Goal: Task Accomplishment & Management: Complete application form

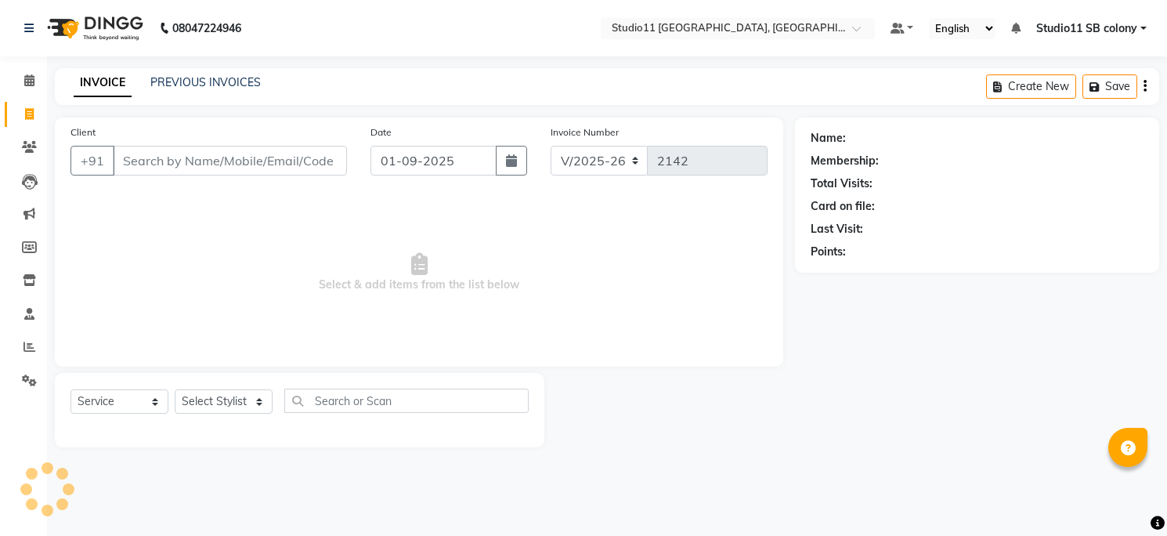
select select "7717"
select select "service"
click at [154, 160] on input "Client" at bounding box center [232, 161] width 238 height 30
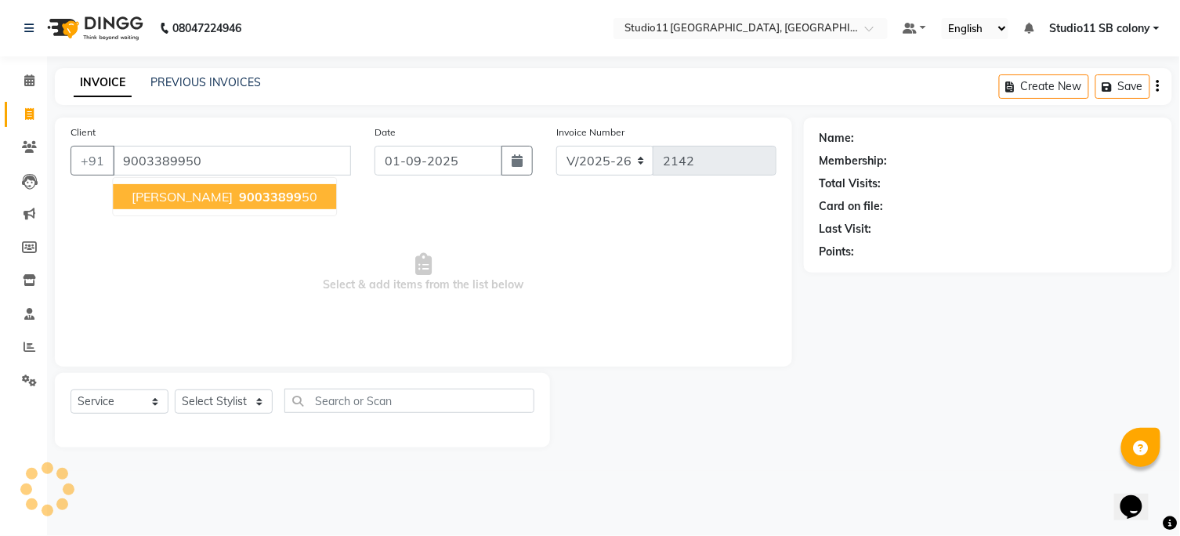
type input "9003389950"
select select "1: Object"
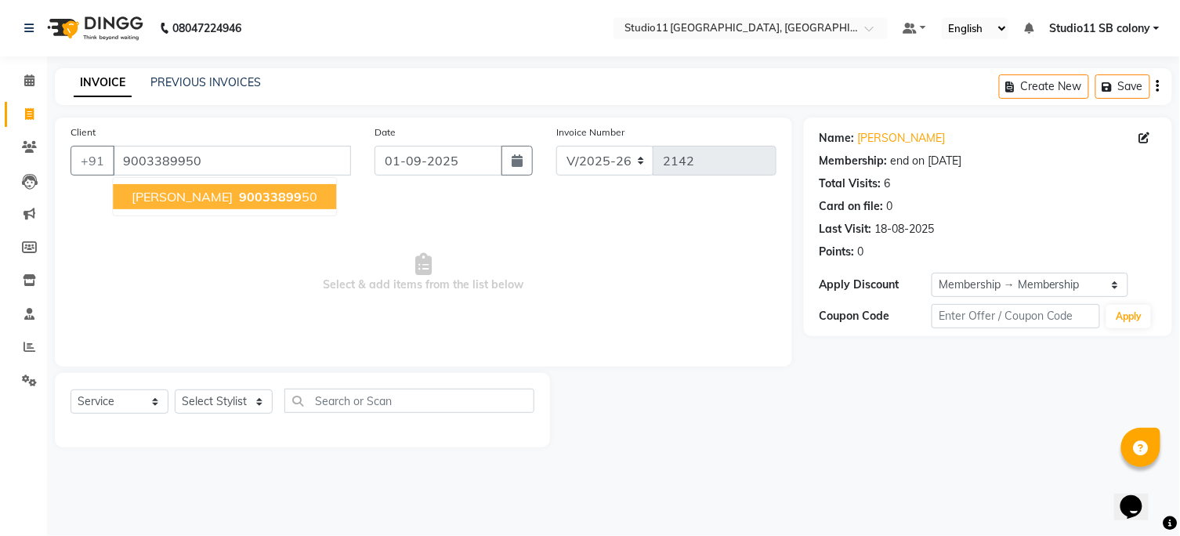
click at [182, 214] on ngb-typeahead-window "Antony 90033899 50" at bounding box center [224, 196] width 225 height 39
click at [165, 194] on span "Antony" at bounding box center [182, 197] width 101 height 16
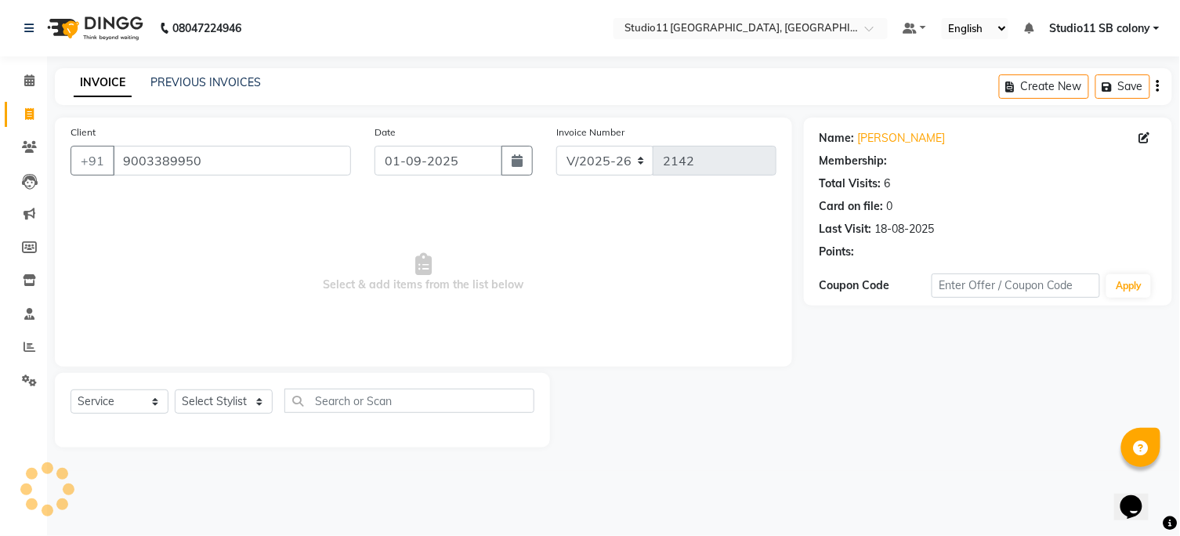
select select "1: Object"
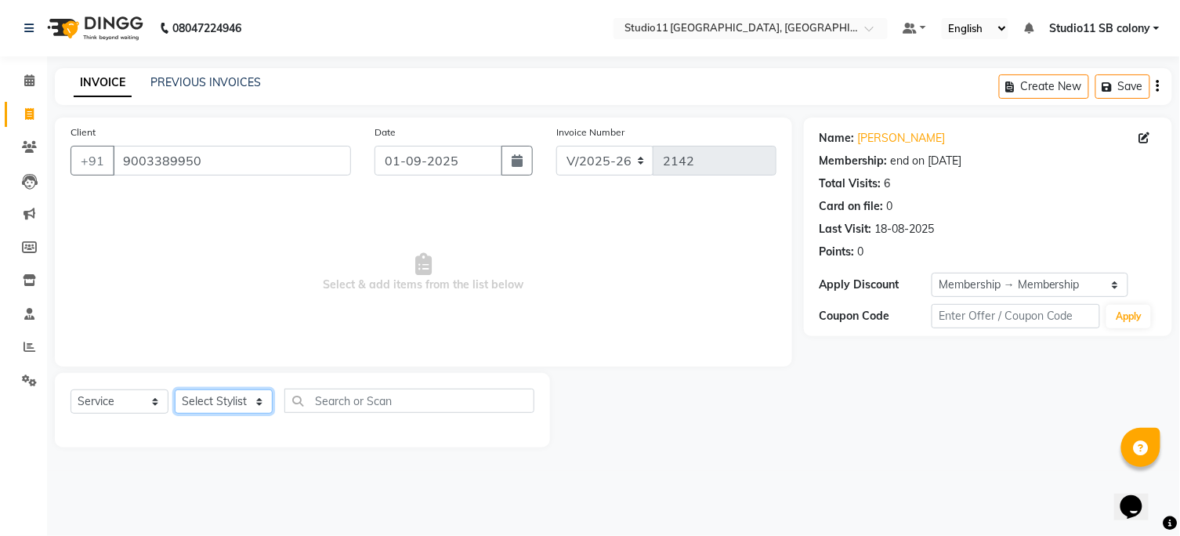
drag, startPoint x: 197, startPoint y: 406, endPoint x: 193, endPoint y: 393, distance: 13.9
click at [197, 406] on select "Select Stylist Afzal Akbar Dani Jeni Josna kaif lavanya manimekalai Praveen Son…" at bounding box center [224, 401] width 98 height 24
select select "85620"
click at [175, 390] on select "Select Stylist Afzal Akbar Dani Jeni Josna kaif lavanya manimekalai Praveen Son…" at bounding box center [224, 401] width 98 height 24
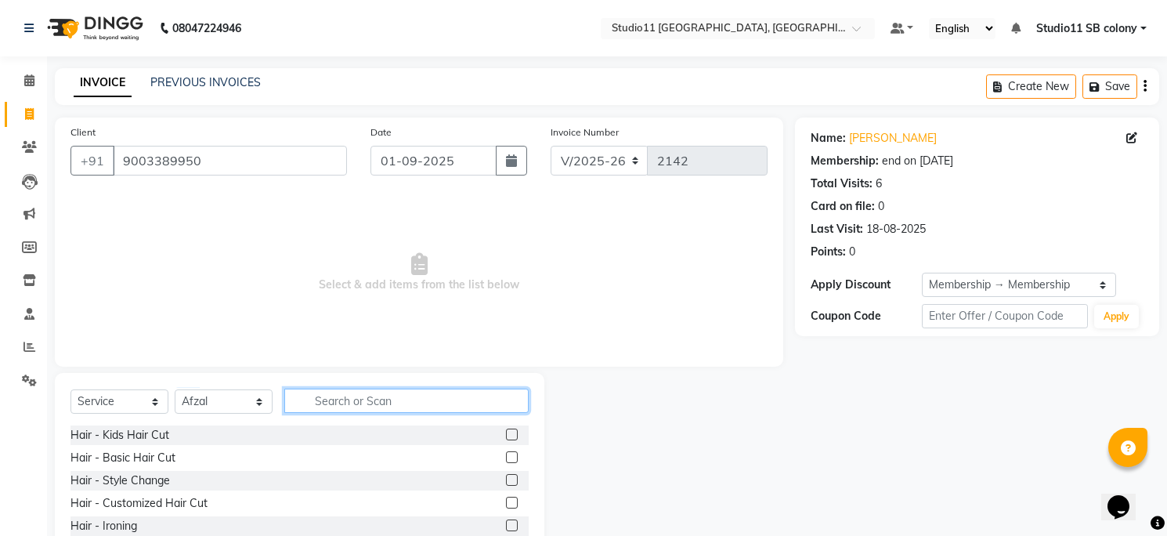
click at [306, 405] on input "text" at bounding box center [406, 401] width 244 height 24
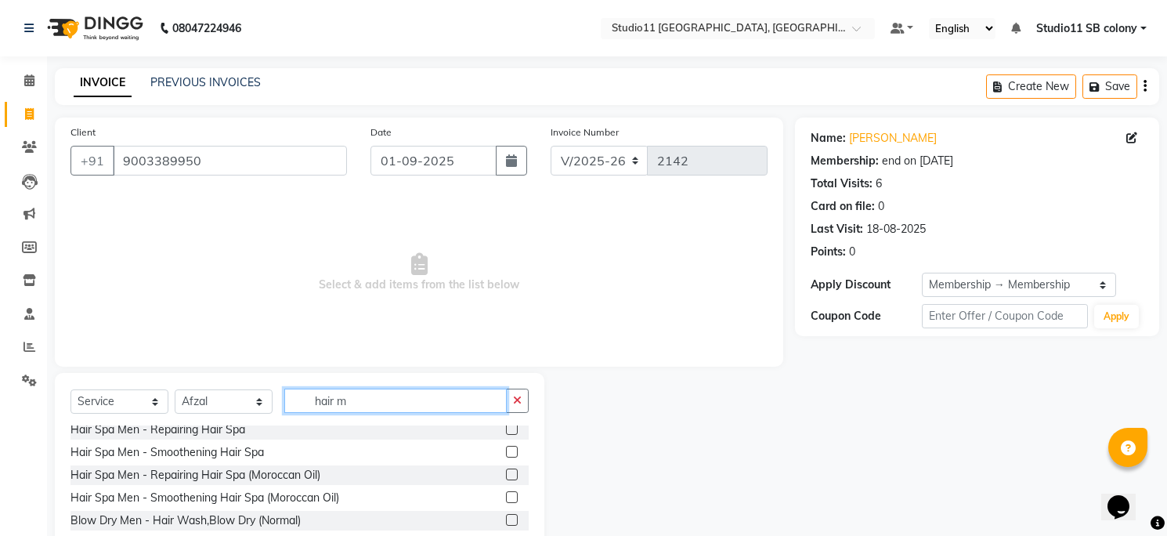
scroll to position [146, 0]
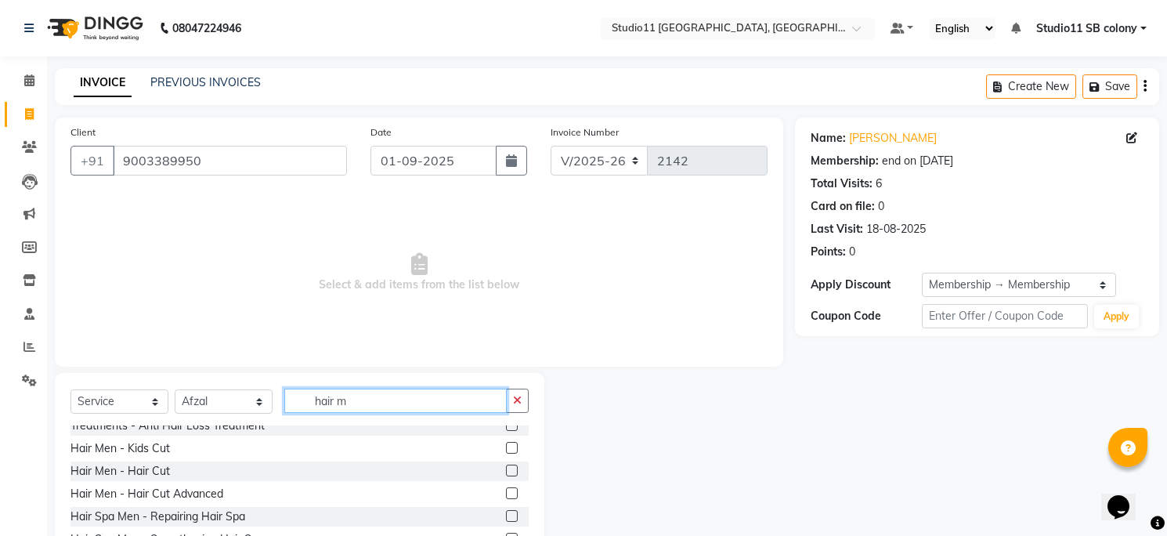
type input "hair m"
click at [506, 465] on label at bounding box center [512, 471] width 12 height 12
click at [506, 466] on input "checkbox" at bounding box center [511, 471] width 10 height 10
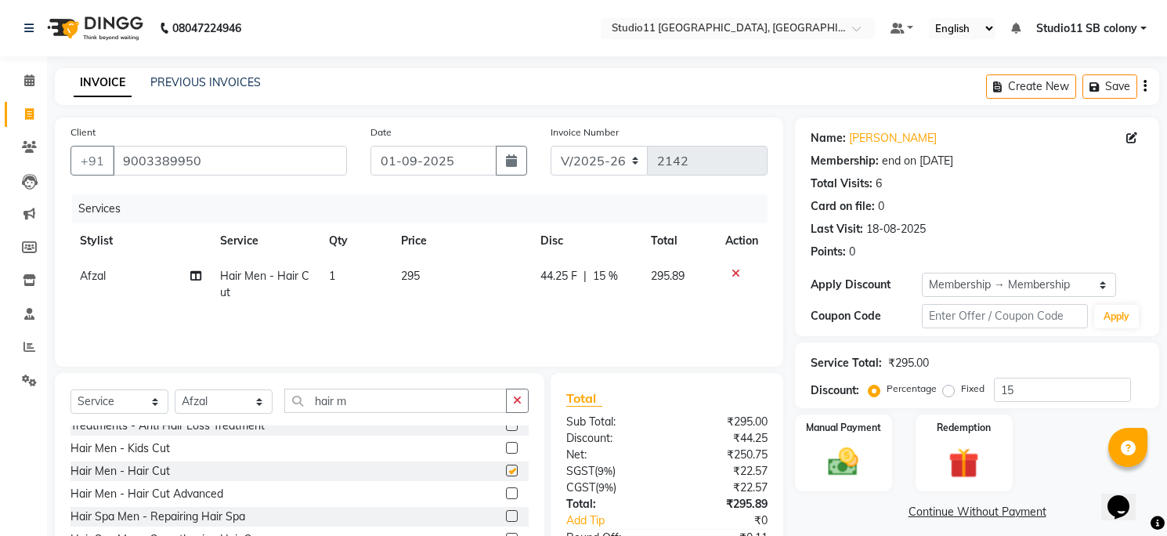
checkbox input "false"
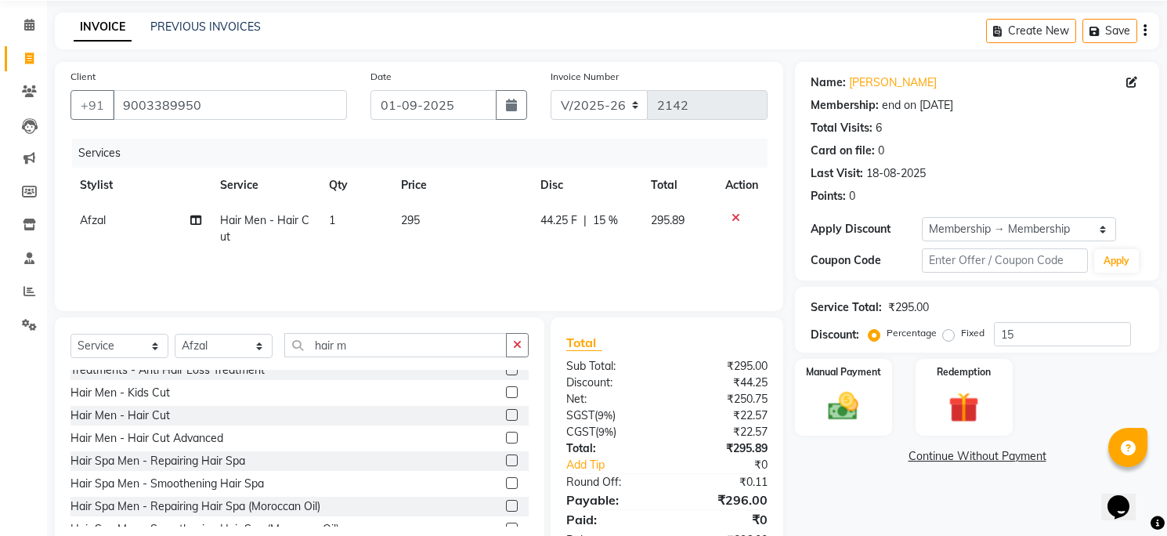
scroll to position [107, 0]
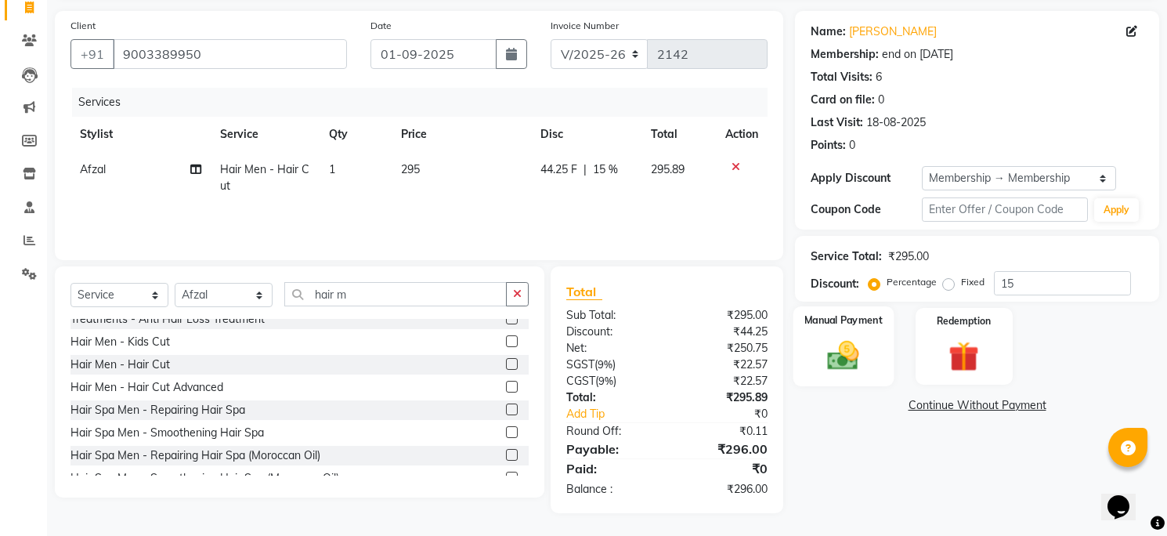
click at [857, 349] on img at bounding box center [843, 356] width 51 height 36
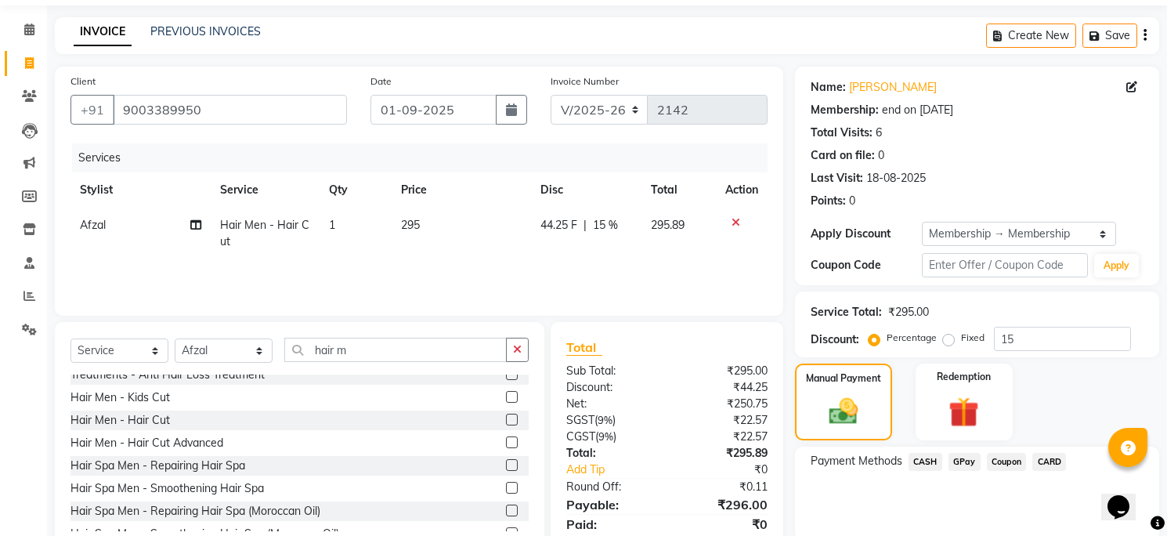
scroll to position [0, 0]
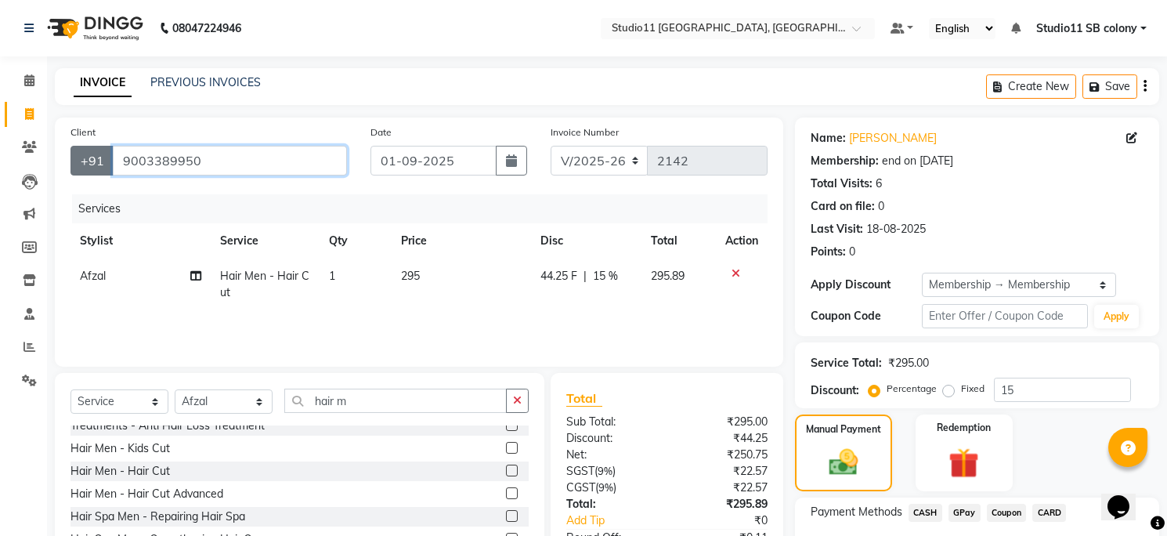
drag, startPoint x: 204, startPoint y: 161, endPoint x: 91, endPoint y: 161, distance: 112.8
click at [91, 161] on div "+91 9003389950" at bounding box center [209, 161] width 277 height 30
click at [240, 80] on link "PREVIOUS INVOICES" at bounding box center [205, 82] width 110 height 14
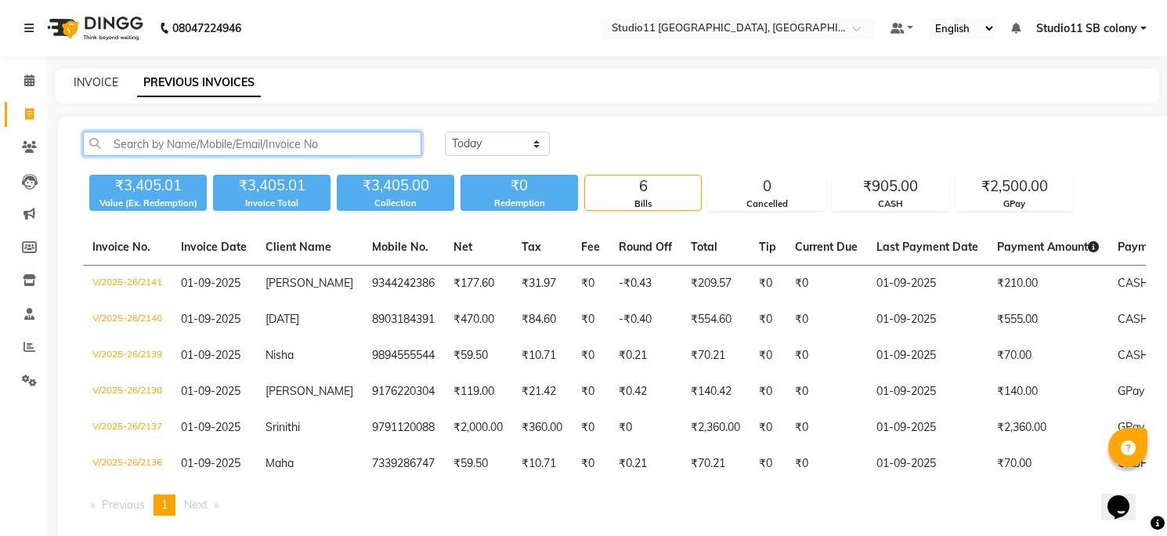
click at [378, 142] on input "text" at bounding box center [252, 144] width 338 height 24
paste input "9003389950"
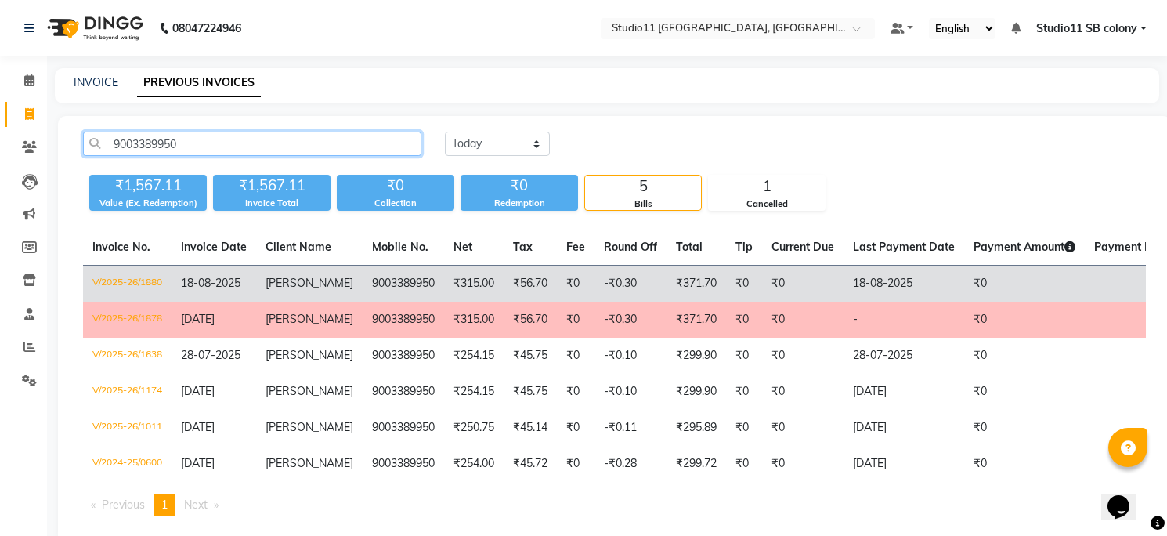
type input "9003389950"
click at [459, 291] on td "₹315.00" at bounding box center [474, 284] width 60 height 37
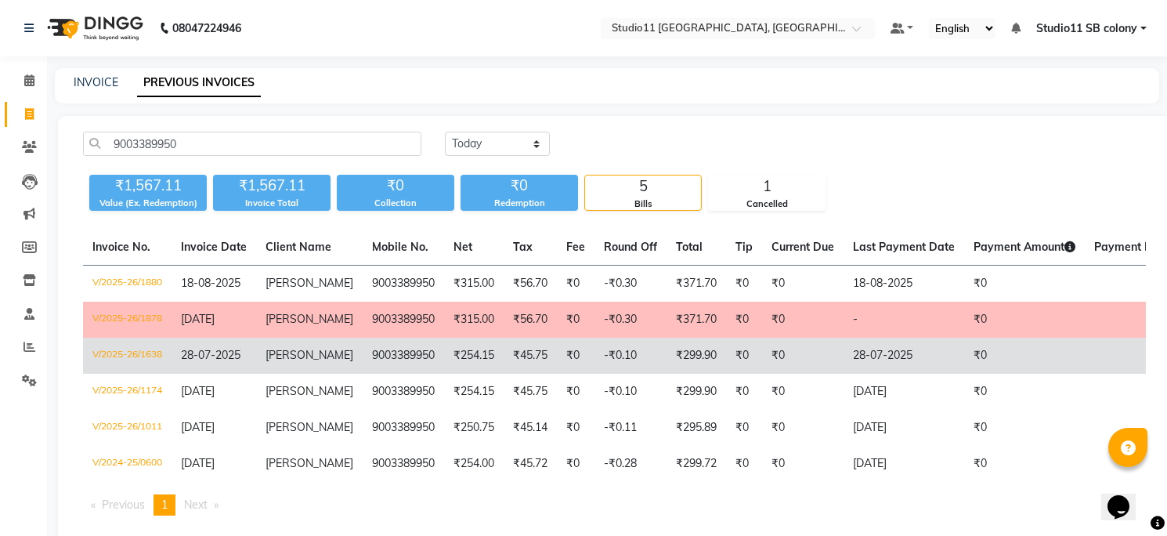
click at [412, 354] on td "9003389950" at bounding box center [403, 356] width 81 height 36
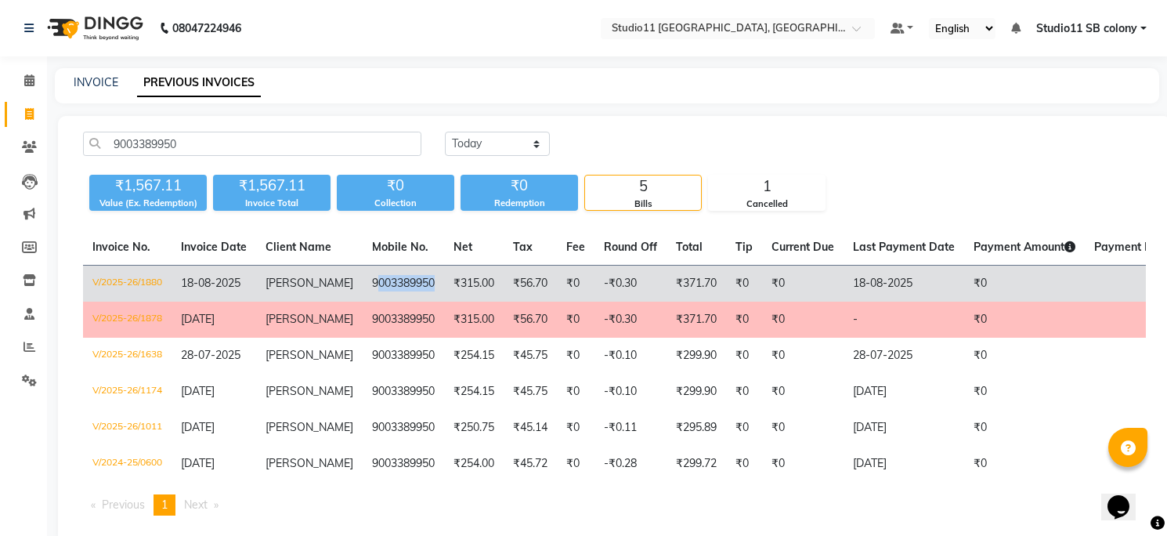
drag, startPoint x: 349, startPoint y: 280, endPoint x: 424, endPoint y: 287, distance: 74.8
click at [424, 287] on td "9003389950" at bounding box center [403, 284] width 81 height 37
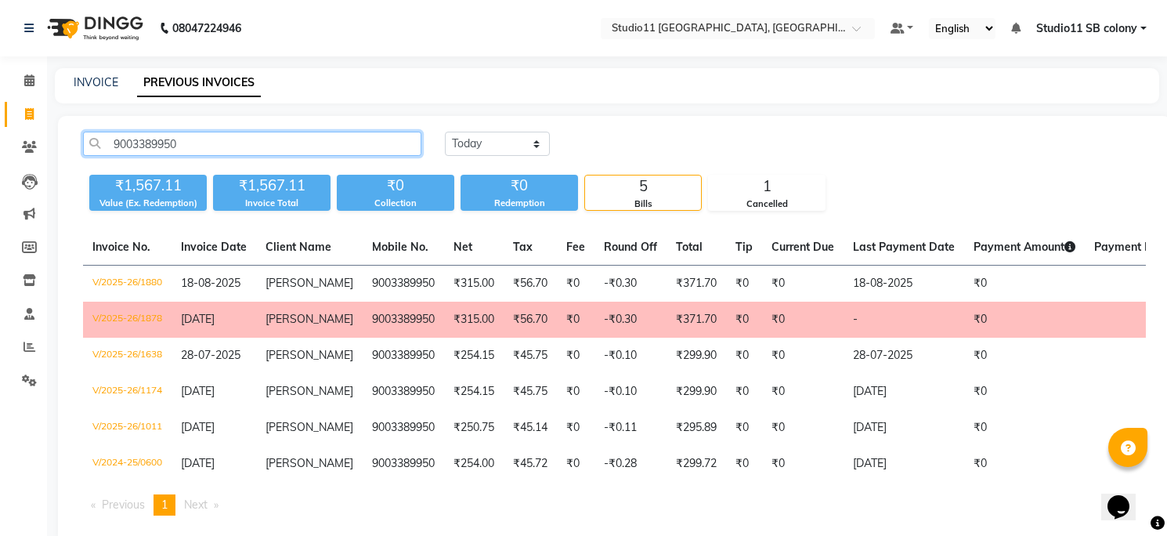
drag, startPoint x: 202, startPoint y: 139, endPoint x: 110, endPoint y: 143, distance: 91.8
click at [110, 143] on input "9003389950" at bounding box center [252, 144] width 338 height 24
click at [100, 83] on link "INVOICE" at bounding box center [96, 82] width 45 height 14
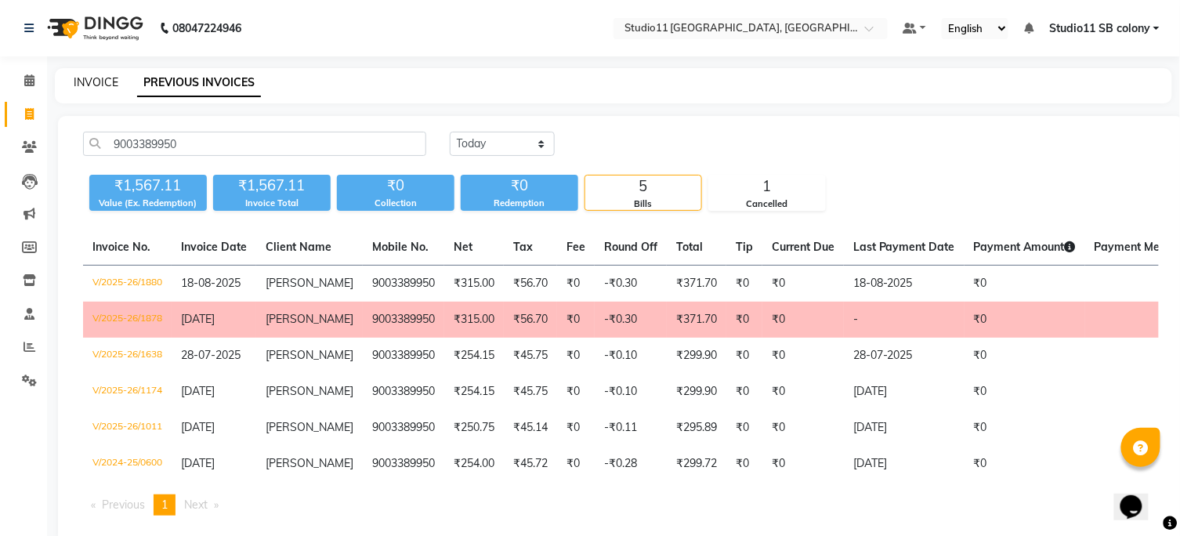
select select "7717"
select select "service"
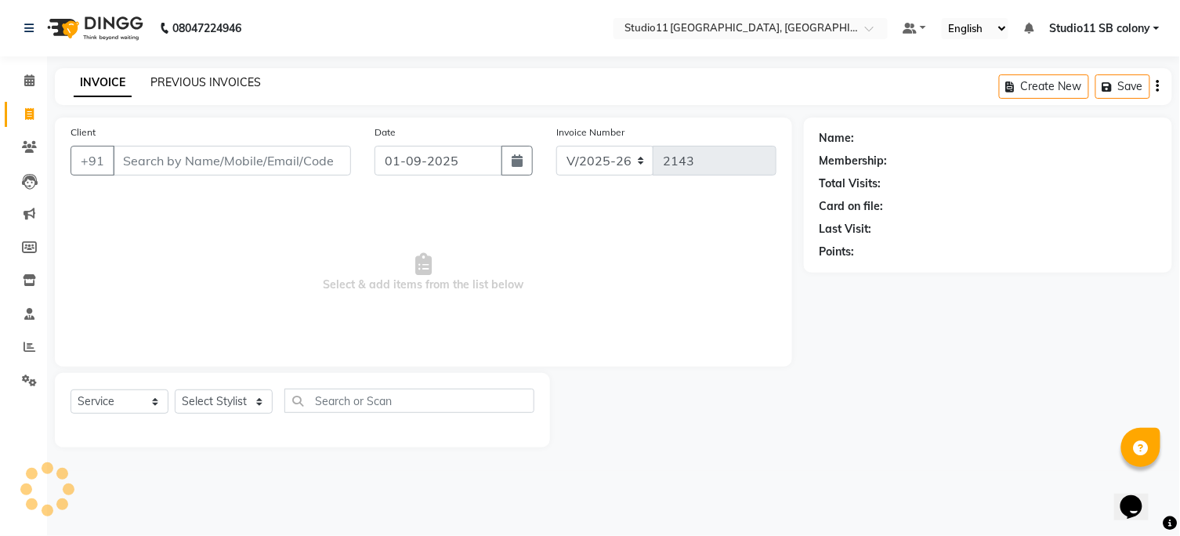
click at [208, 87] on link "PREVIOUS INVOICES" at bounding box center [205, 82] width 110 height 14
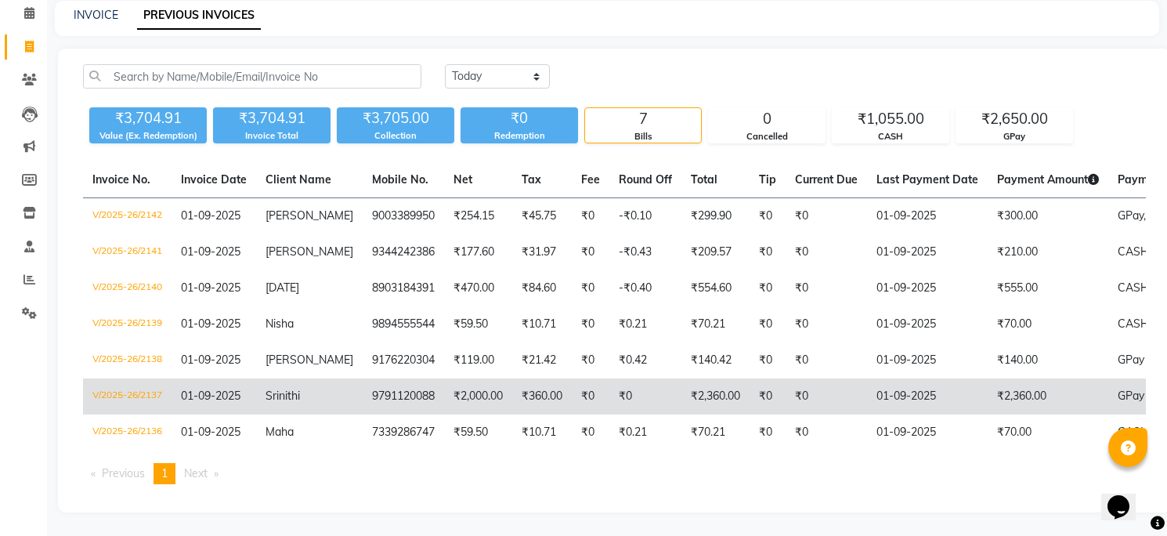
click at [867, 384] on td "01-09-2025" at bounding box center [927, 396] width 121 height 36
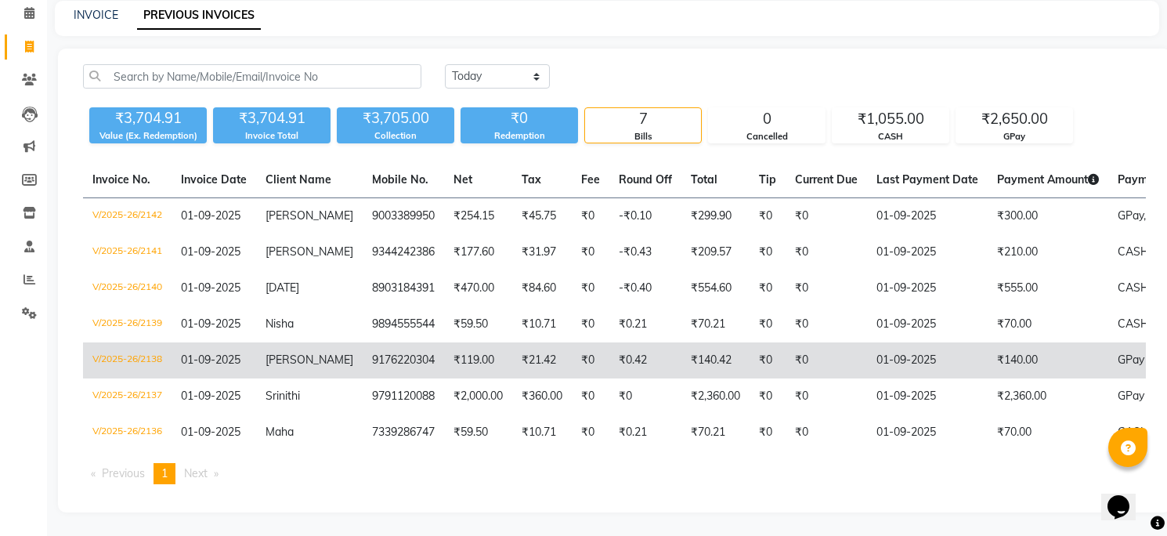
click at [322, 343] on td "Maneesha" at bounding box center [309, 360] width 107 height 36
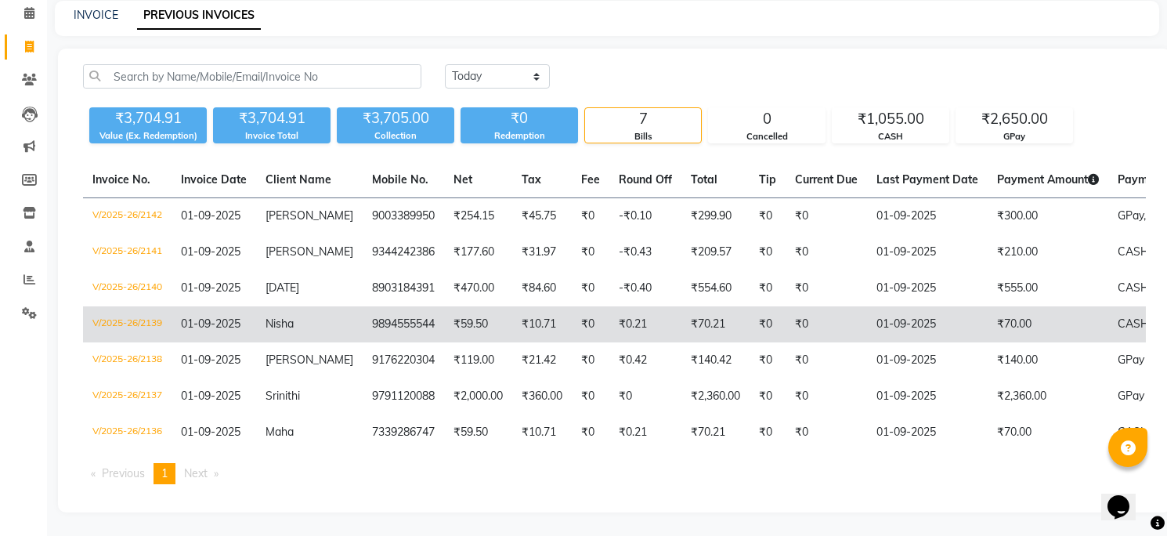
click at [302, 306] on td "Nisha" at bounding box center [309, 324] width 107 height 36
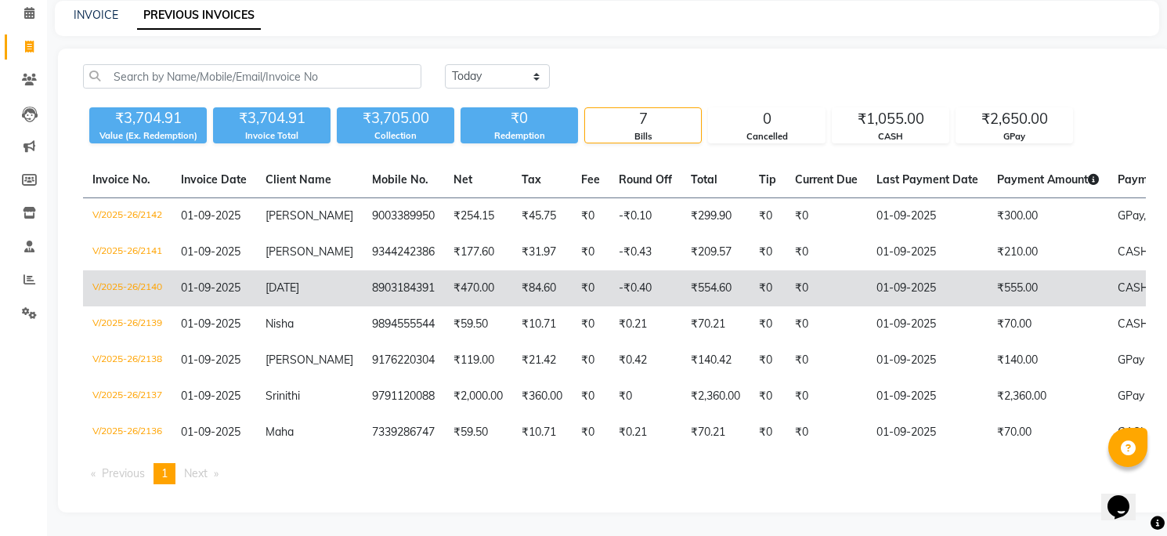
click at [321, 278] on td "Raja" at bounding box center [309, 288] width 107 height 36
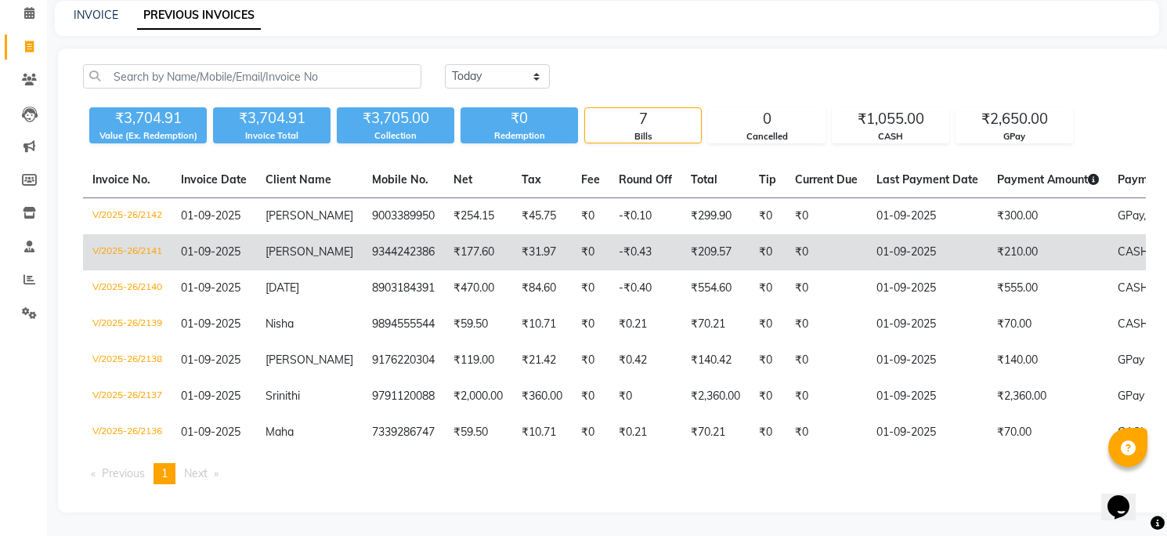
click at [288, 244] on span "Ladha" at bounding box center [310, 251] width 88 height 14
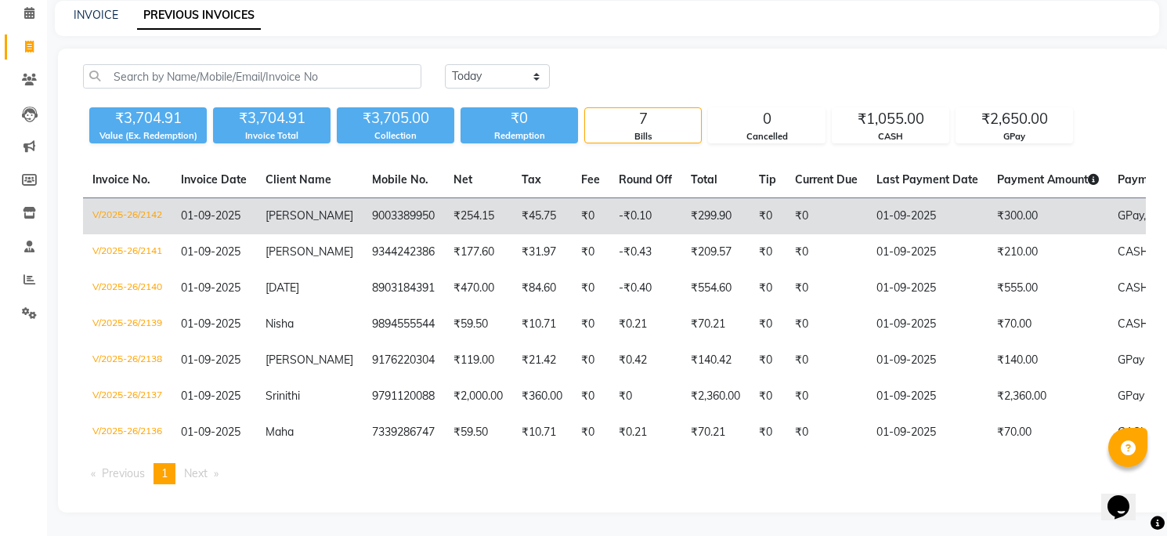
click at [363, 219] on td "9003389950" at bounding box center [403, 216] width 81 height 37
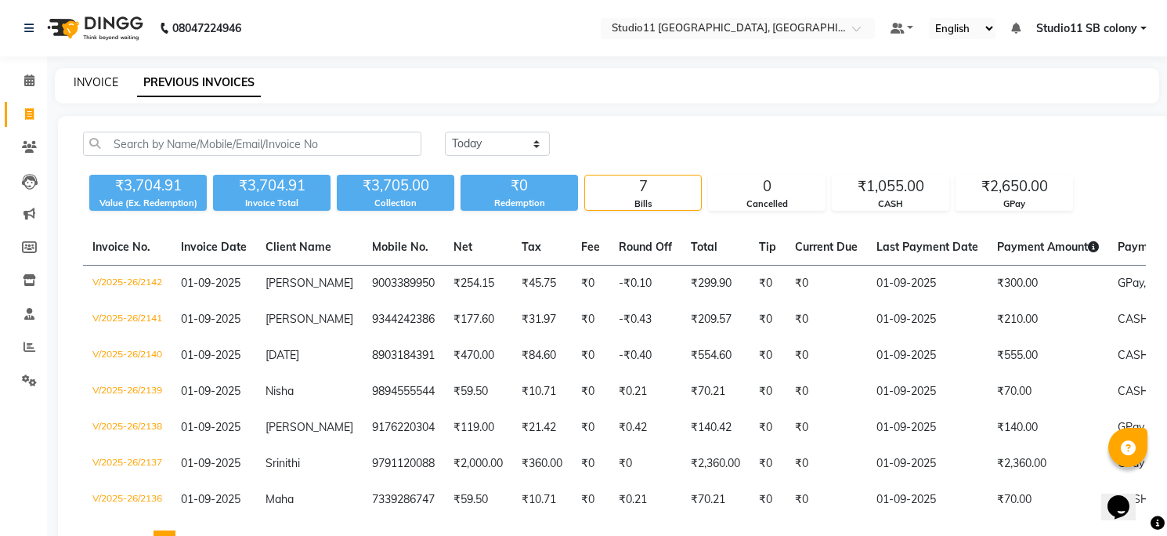
click at [100, 80] on link "INVOICE" at bounding box center [96, 82] width 45 height 14
select select "service"
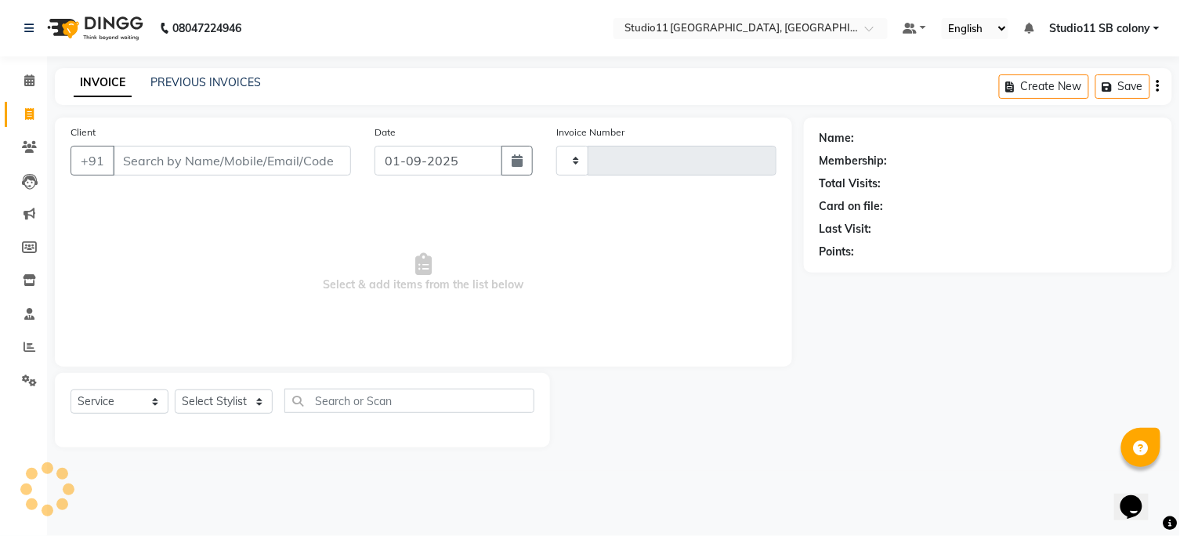
type input "2143"
select select "7717"
click at [220, 396] on select "Select Stylist" at bounding box center [224, 401] width 98 height 24
click at [210, 396] on select "Select Stylist Afzal Akbar Dani Jeni Josna kaif lavanya manimekalai Praveen Son…" at bounding box center [224, 401] width 98 height 24
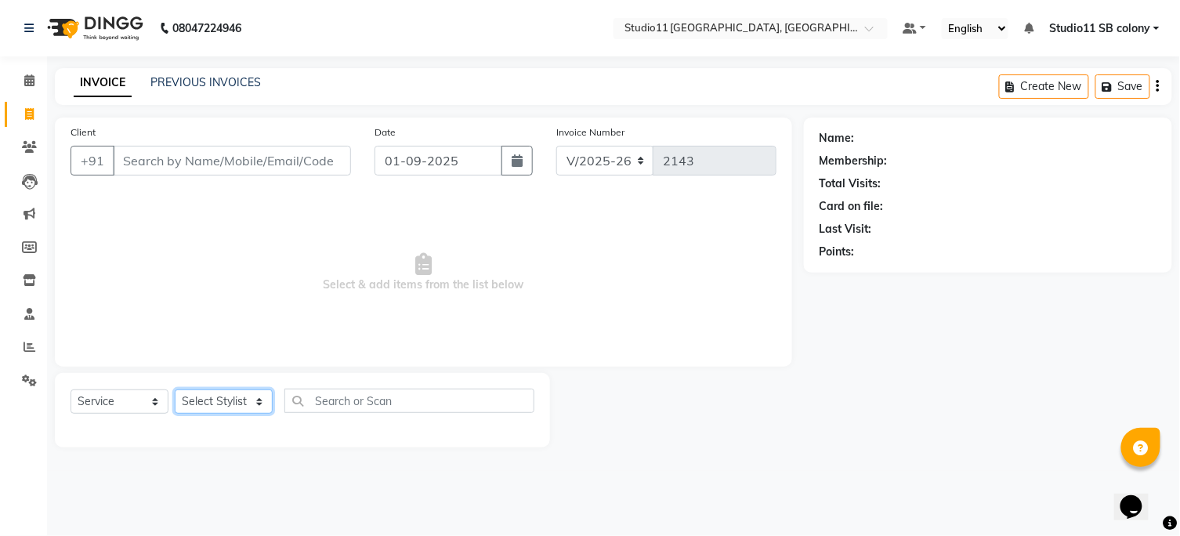
select select "68835"
click at [175, 390] on select "Select Stylist Afzal Akbar Dani Jeni Josna kaif lavanya manimekalai Praveen Son…" at bounding box center [224, 401] width 98 height 24
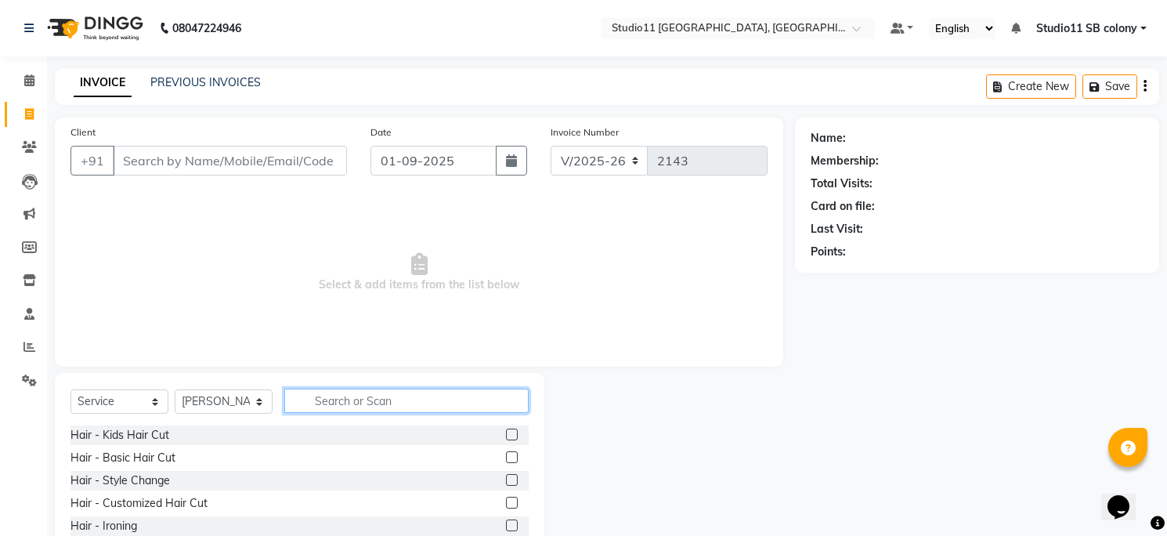
click at [368, 404] on input "text" at bounding box center [406, 401] width 244 height 24
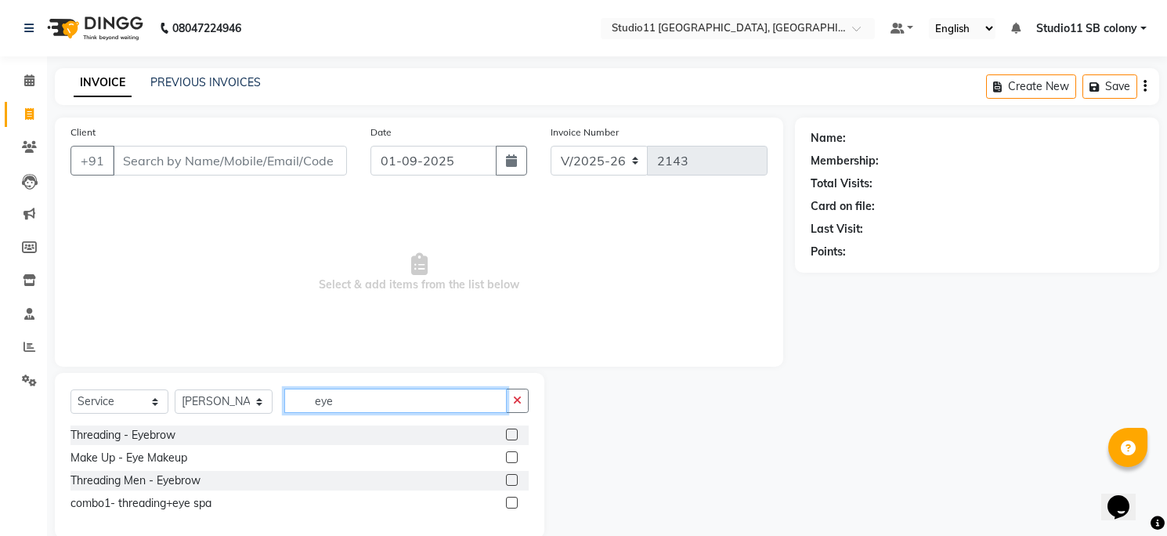
type input "eye"
click at [512, 440] on label at bounding box center [512, 435] width 12 height 12
click at [512, 440] on input "checkbox" at bounding box center [511, 435] width 10 height 10
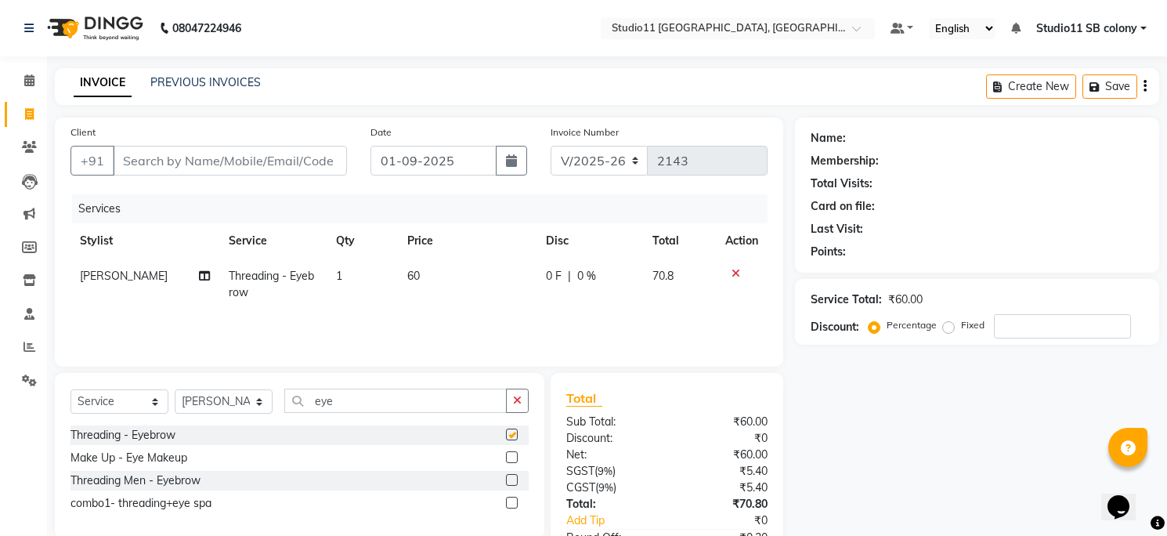
checkbox input "false"
click at [416, 288] on td "60" at bounding box center [467, 285] width 139 height 52
select select "68835"
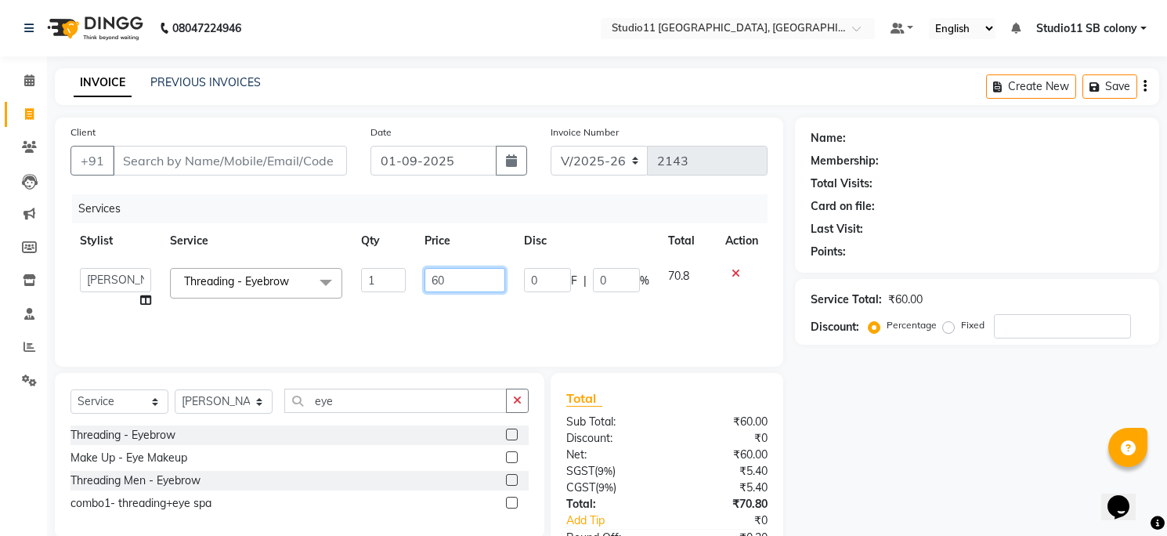
click at [482, 282] on input "60" at bounding box center [465, 280] width 81 height 24
type input "59.5"
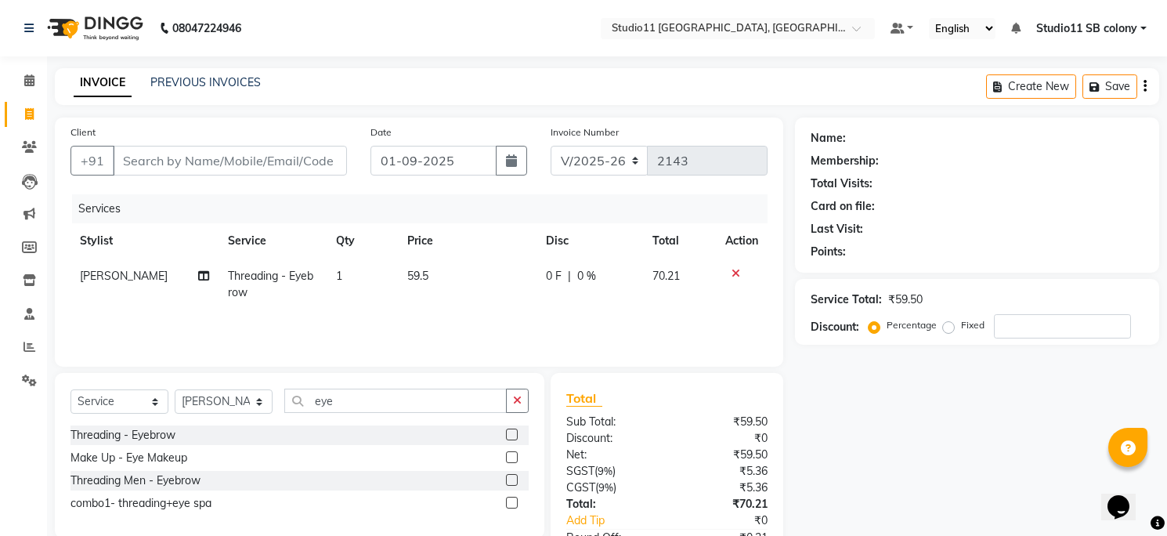
click at [497, 248] on th "Price" at bounding box center [467, 240] width 139 height 35
click at [427, 404] on input "eye" at bounding box center [395, 401] width 223 height 24
click at [425, 404] on input "eye" at bounding box center [395, 401] width 223 height 24
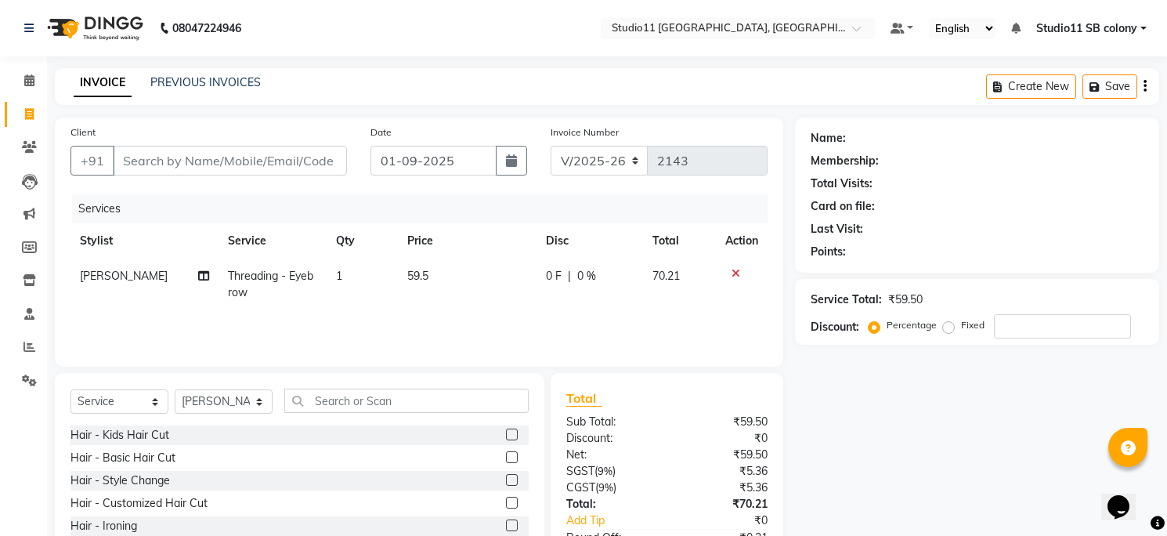
click at [502, 376] on div "Select Service Product Membership Package Voucher Prepaid Gift Card Select Styl…" at bounding box center [300, 488] width 490 height 231
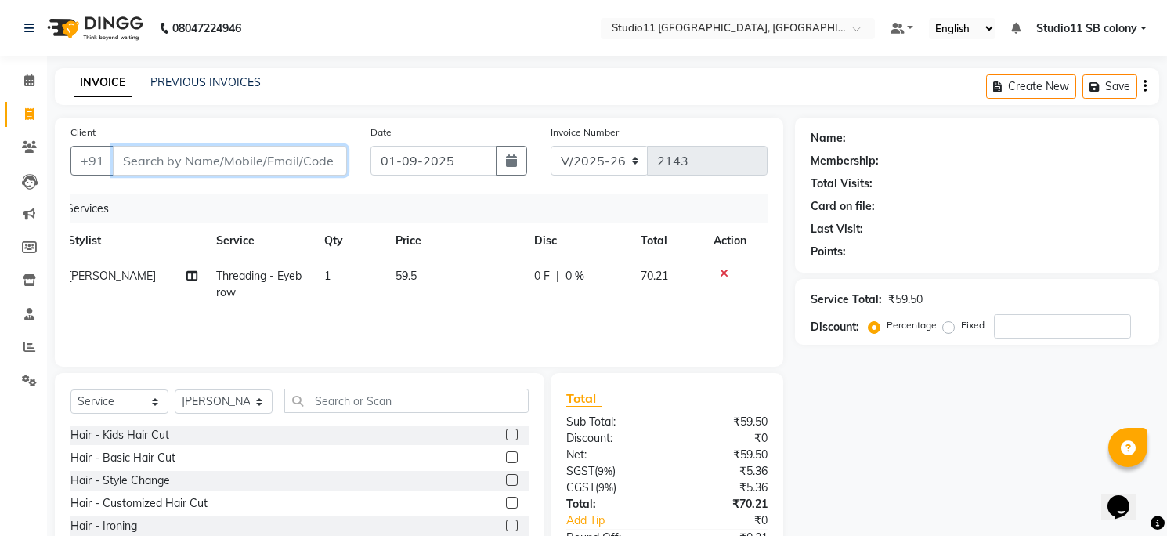
click at [296, 168] on input "Client" at bounding box center [230, 161] width 234 height 30
type input "7"
type input "0"
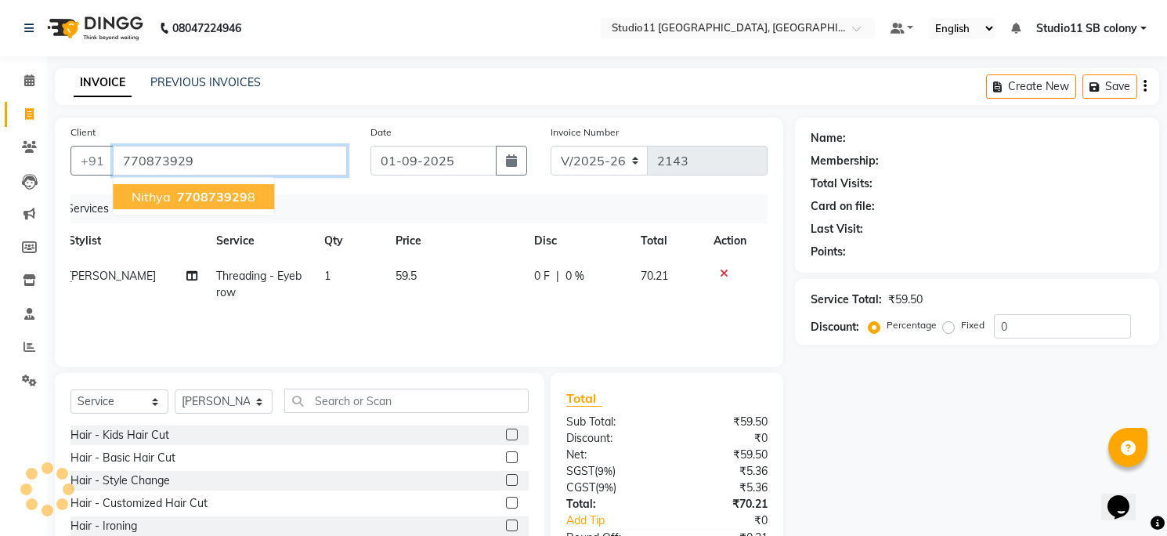
click at [255, 188] on button "nithya 770873929 8" at bounding box center [193, 196] width 161 height 25
type input "7708739298"
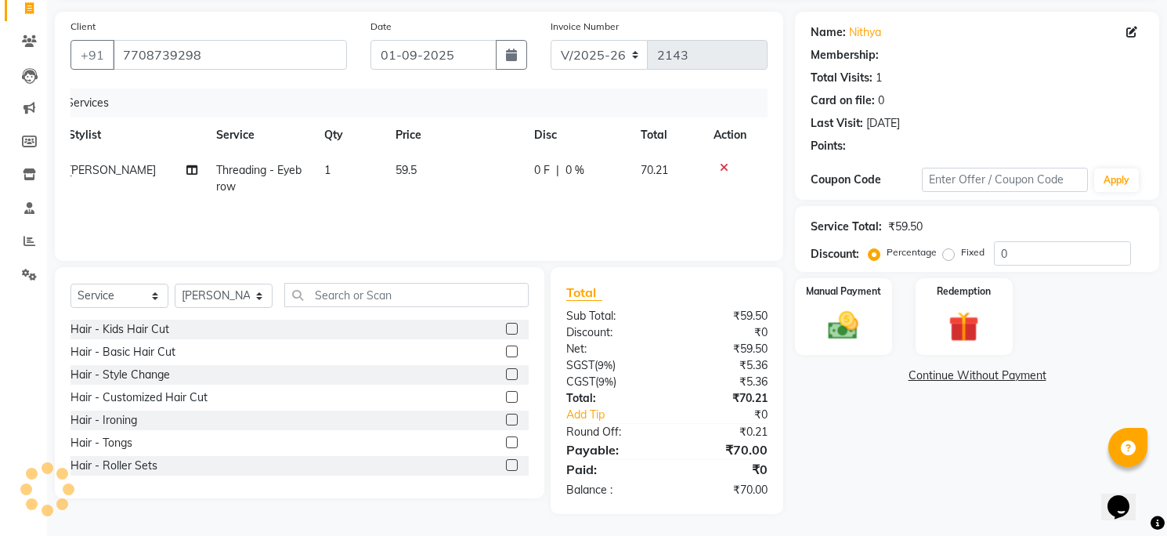
scroll to position [107, 0]
click at [881, 346] on div "Manual Payment" at bounding box center [844, 316] width 101 height 80
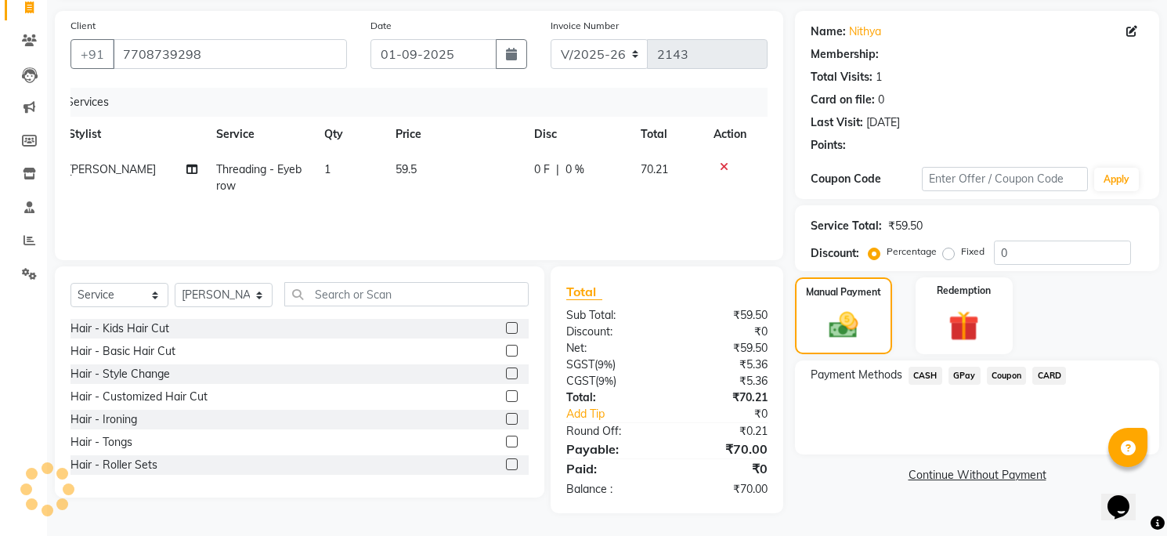
click at [966, 371] on span "GPay" at bounding box center [965, 376] width 32 height 18
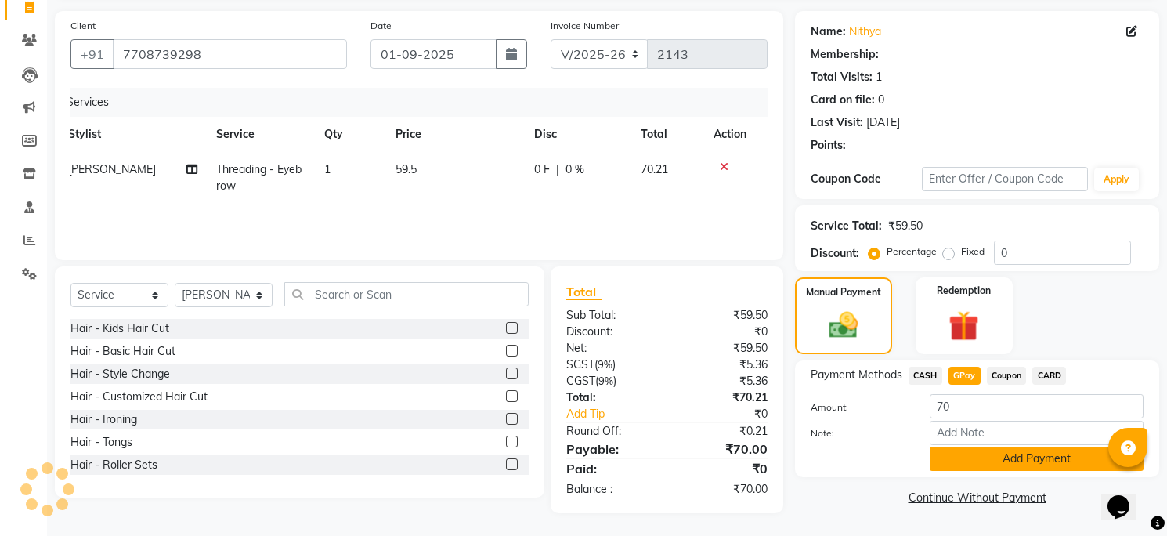
click at [993, 452] on button "Add Payment" at bounding box center [1037, 459] width 214 height 24
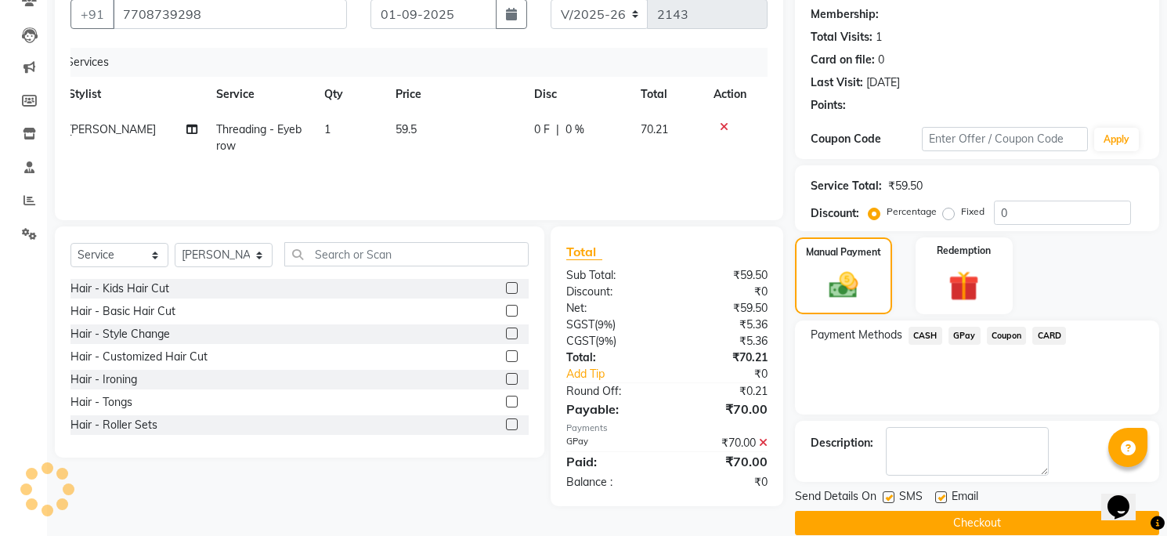
scroll to position [168, 0]
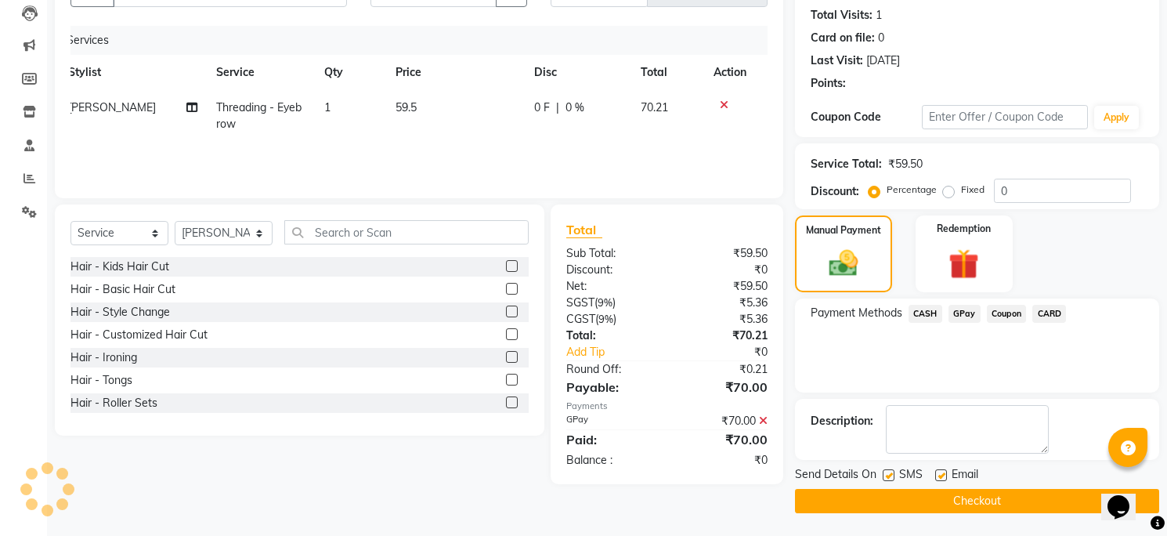
click at [941, 472] on label at bounding box center [941, 475] width 12 height 12
click at [941, 472] on input "checkbox" at bounding box center [940, 476] width 10 height 10
checkbox input "false"
click at [889, 473] on label at bounding box center [889, 475] width 12 height 12
click at [889, 473] on input "checkbox" at bounding box center [888, 476] width 10 height 10
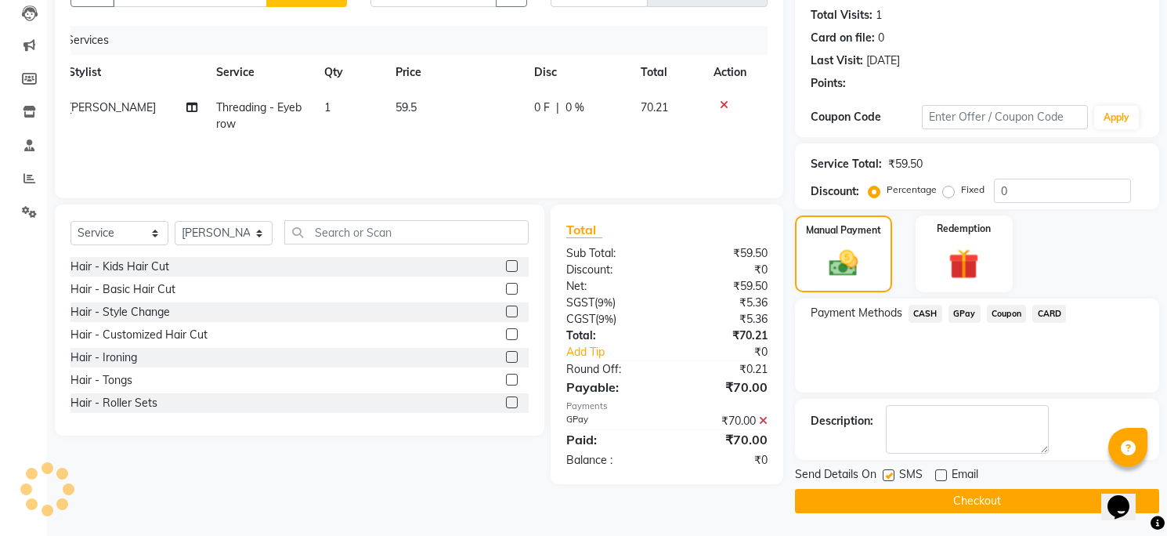
checkbox input "false"
click at [966, 309] on span "GPay" at bounding box center [965, 314] width 32 height 18
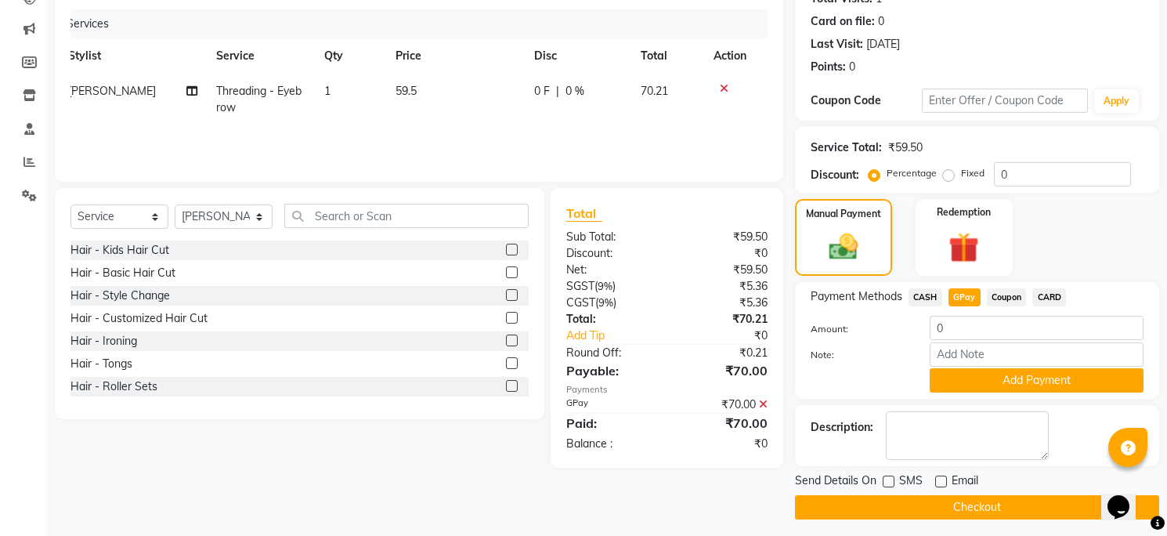
scroll to position [192, 0]
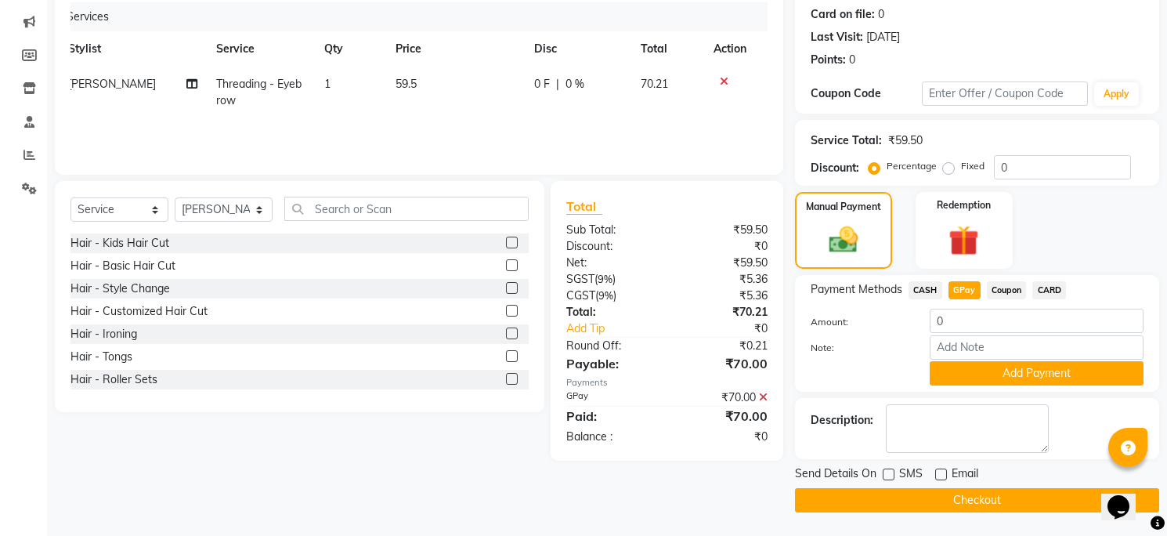
click at [834, 492] on button "Checkout" at bounding box center [977, 500] width 364 height 24
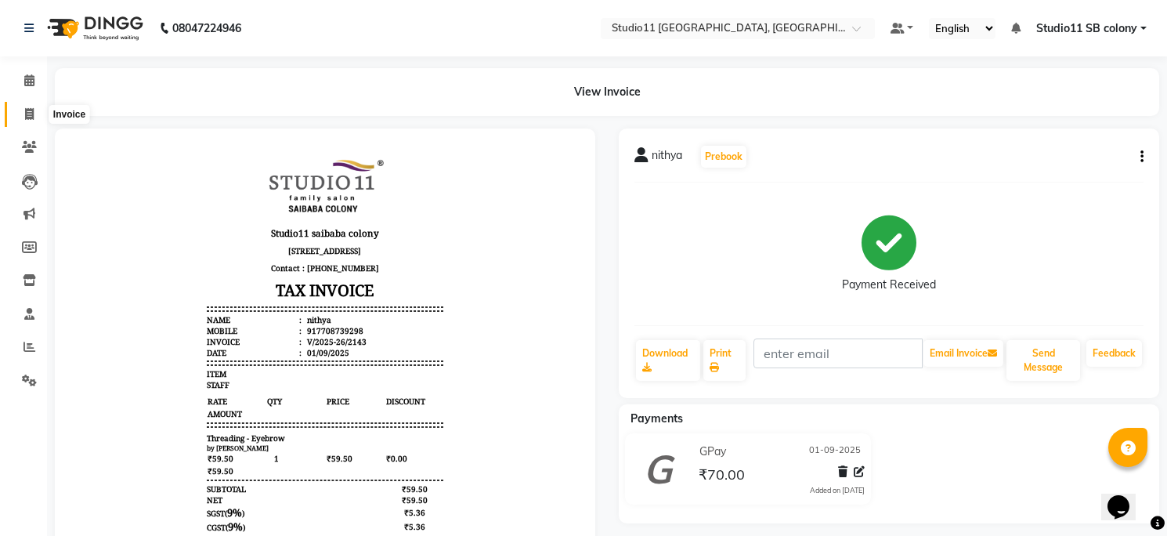
click at [33, 118] on icon at bounding box center [29, 114] width 9 height 12
select select "service"
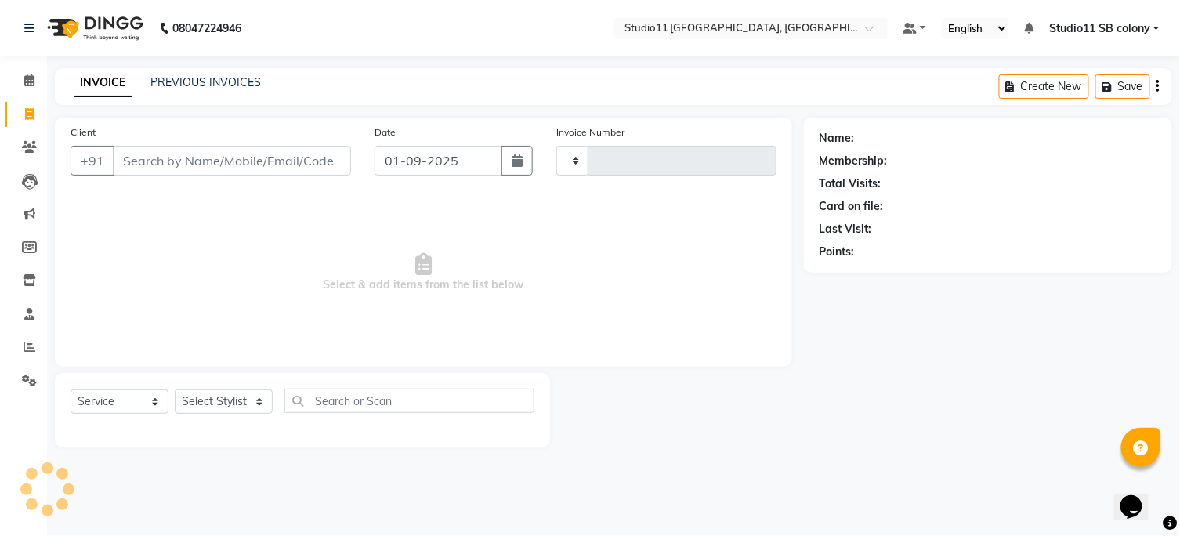
type input "2144"
select select "7717"
click at [202, 406] on select "Select Stylist" at bounding box center [224, 401] width 98 height 24
select select "68835"
click at [175, 390] on select "Select Stylist Afzal Akbar Dani Jeni Josna kaif lavanya manimekalai Praveen Son…" at bounding box center [224, 401] width 98 height 24
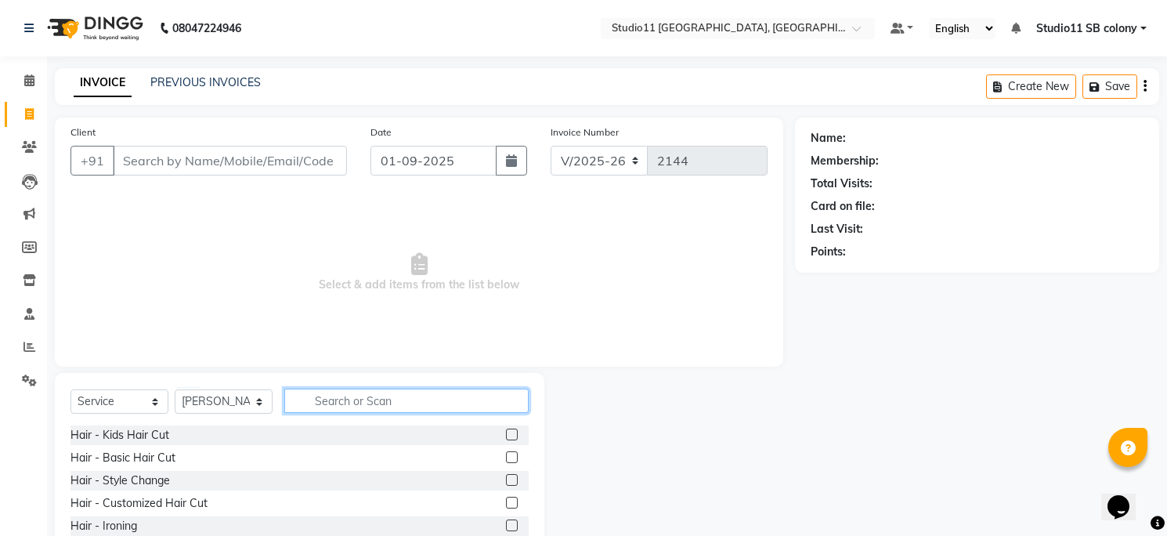
click at [328, 396] on input "text" at bounding box center [406, 401] width 244 height 24
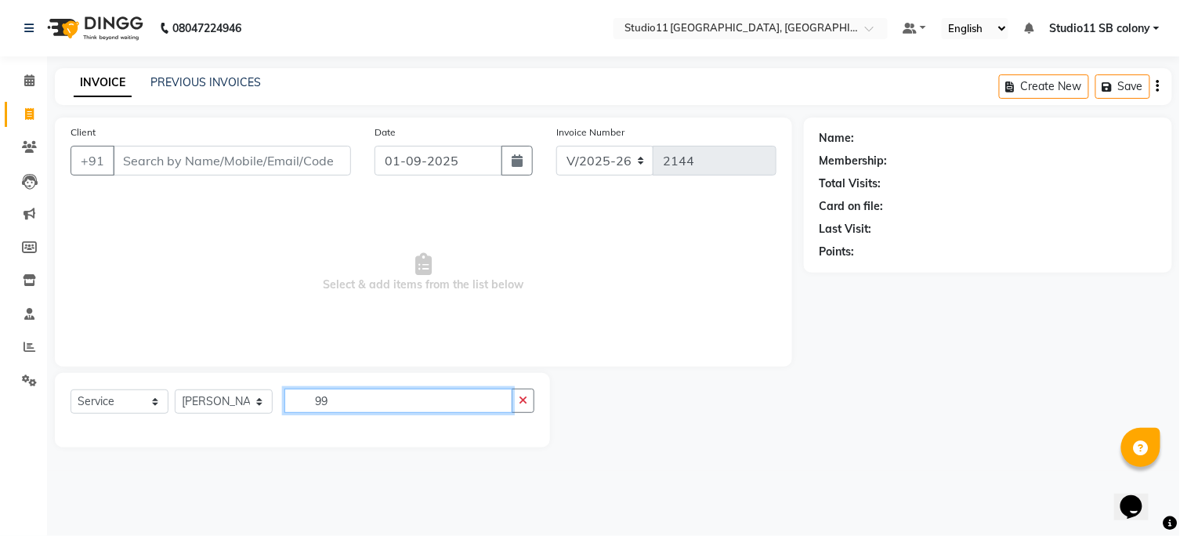
type input "9"
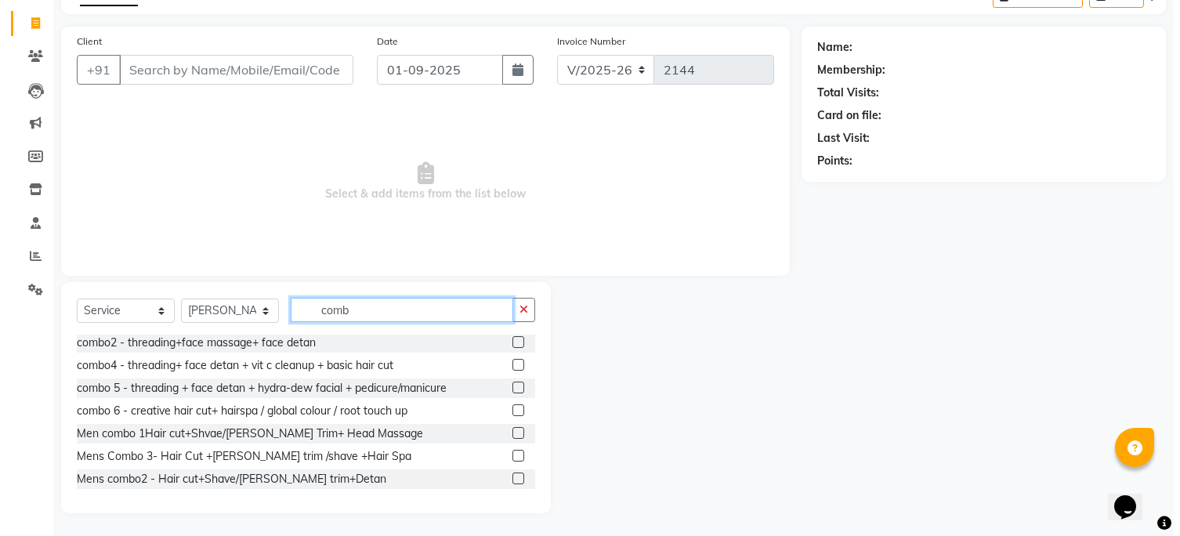
scroll to position [92, 0]
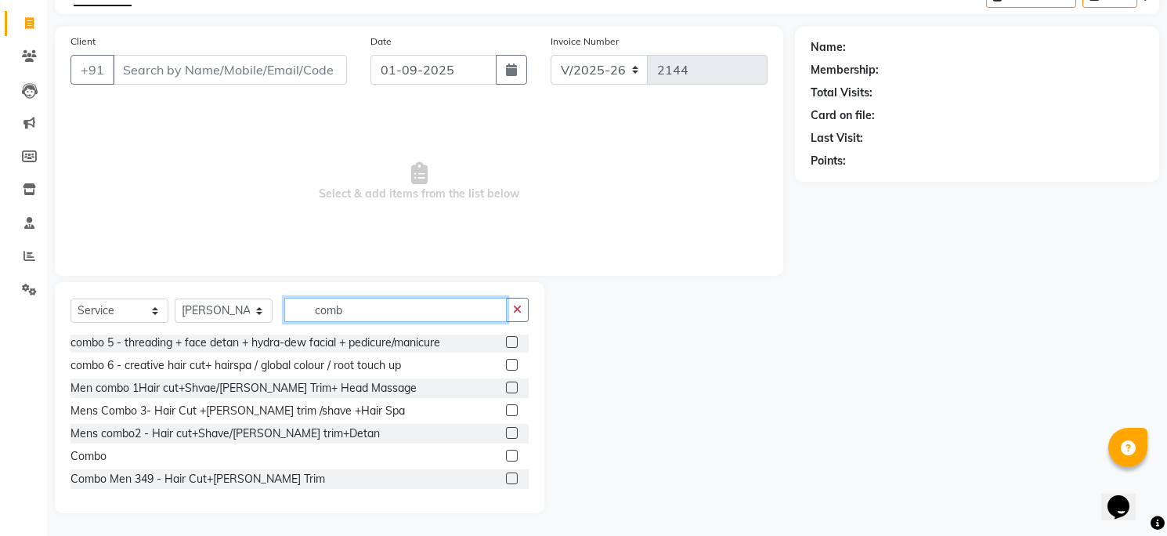
type input "comb"
click at [506, 455] on label at bounding box center [512, 456] width 12 height 12
click at [506, 455] on input "checkbox" at bounding box center [511, 456] width 10 height 10
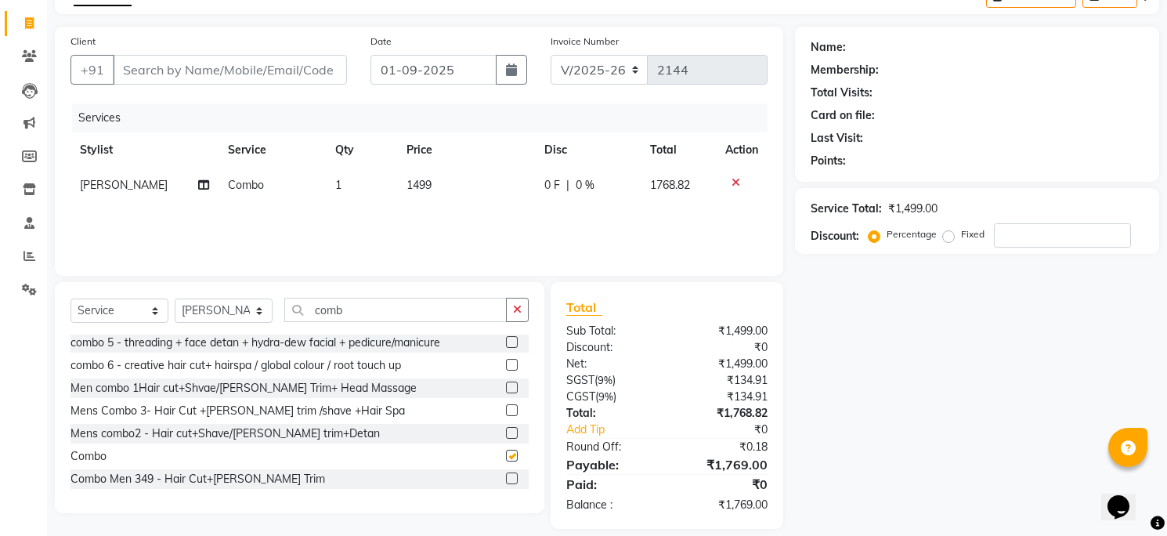
checkbox input "false"
click at [449, 215] on div "Services Stylist Service Qty Price Disc Total Action lavanya Combo 1 1499 0 F |…" at bounding box center [419, 181] width 697 height 157
click at [466, 192] on td "1499" at bounding box center [466, 185] width 138 height 35
select select "68835"
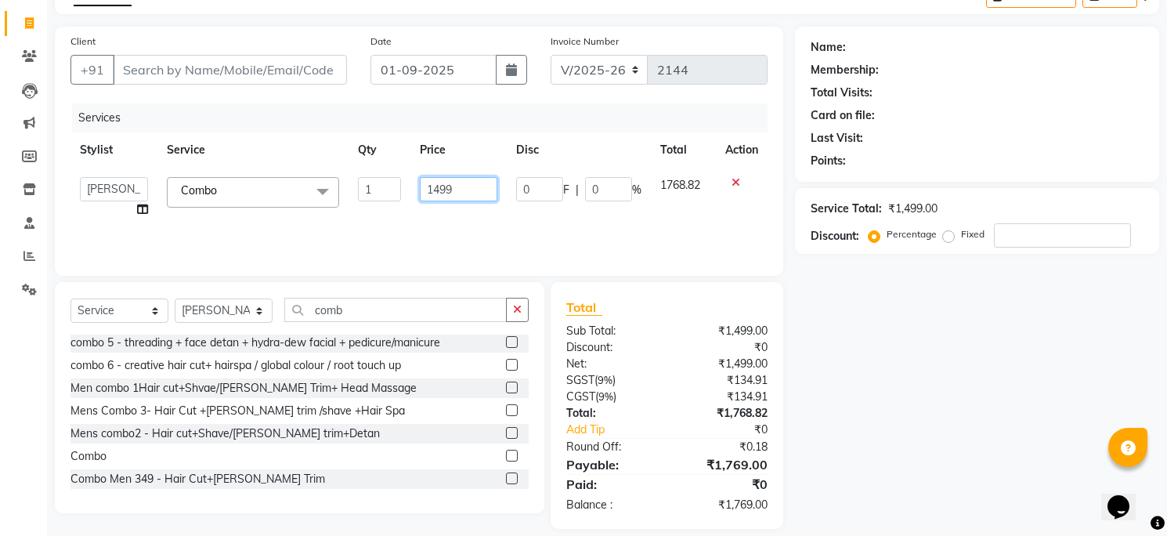
click at [466, 191] on input "1499" at bounding box center [459, 189] width 78 height 24
type input "1500"
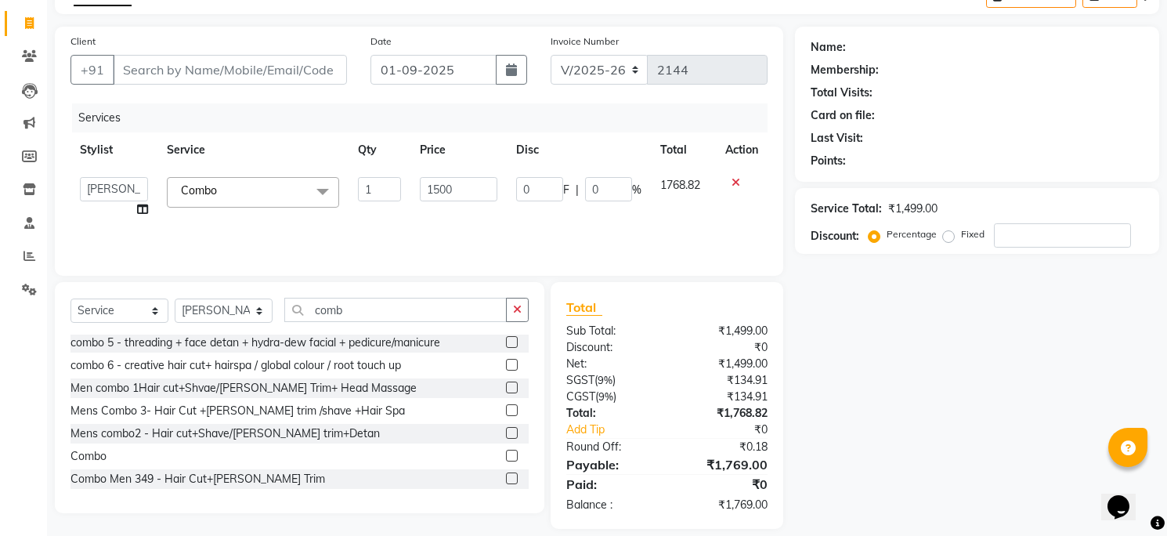
click at [479, 147] on th "Price" at bounding box center [459, 149] width 96 height 35
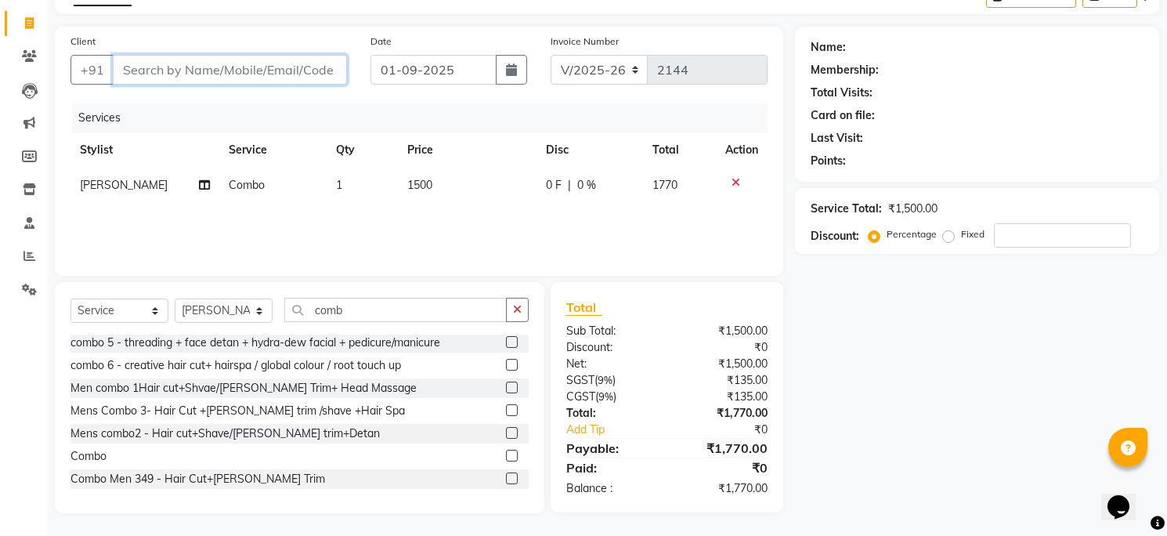
click at [323, 67] on input "Client" at bounding box center [230, 70] width 234 height 30
type input "9"
type input "0"
type input "9944733238"
click at [323, 67] on span "Add Client" at bounding box center [307, 70] width 62 height 16
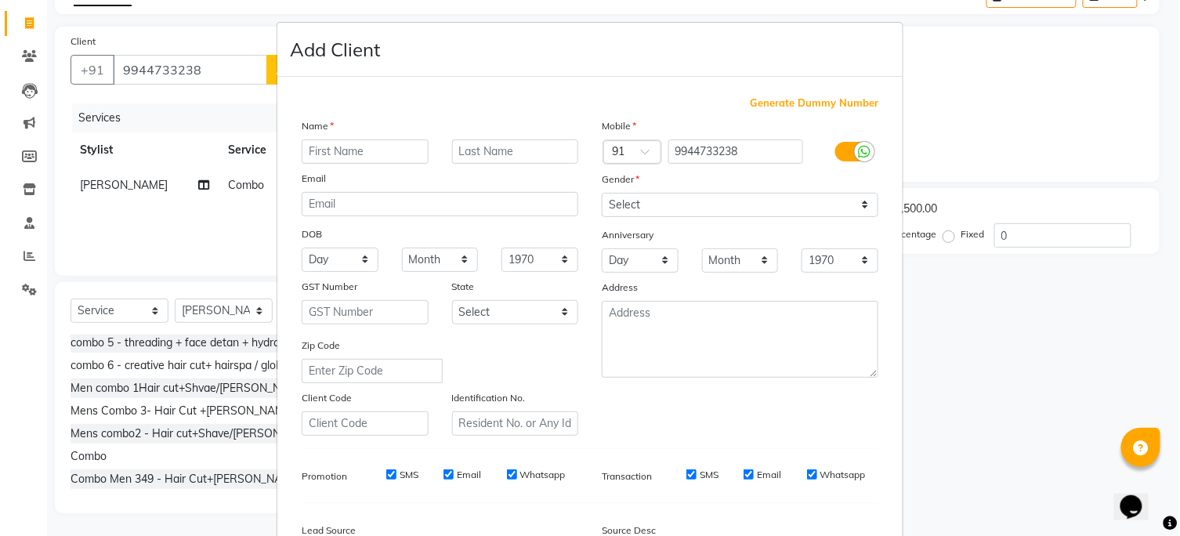
click at [366, 146] on input "text" at bounding box center [365, 151] width 127 height 24
type input "Mahima"
click at [627, 209] on select "Select Male Female Other Prefer Not To Say" at bounding box center [740, 205] width 277 height 24
select select "female"
click at [602, 193] on select "Select Male Female Other Prefer Not To Say" at bounding box center [740, 205] width 277 height 24
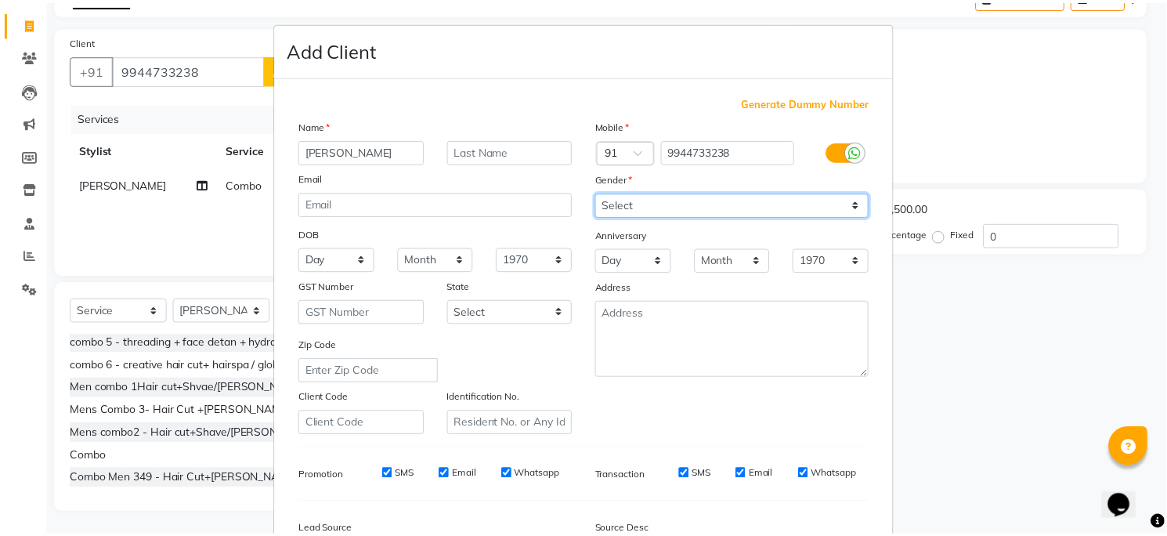
scroll to position [188, 0]
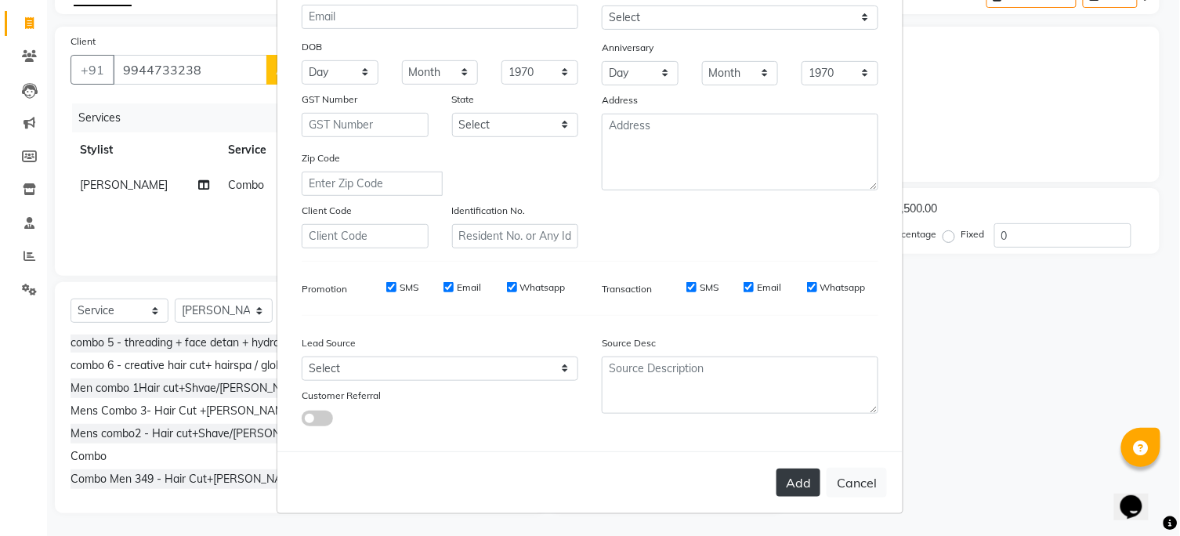
click at [780, 483] on button "Add" at bounding box center [798, 483] width 44 height 28
select select
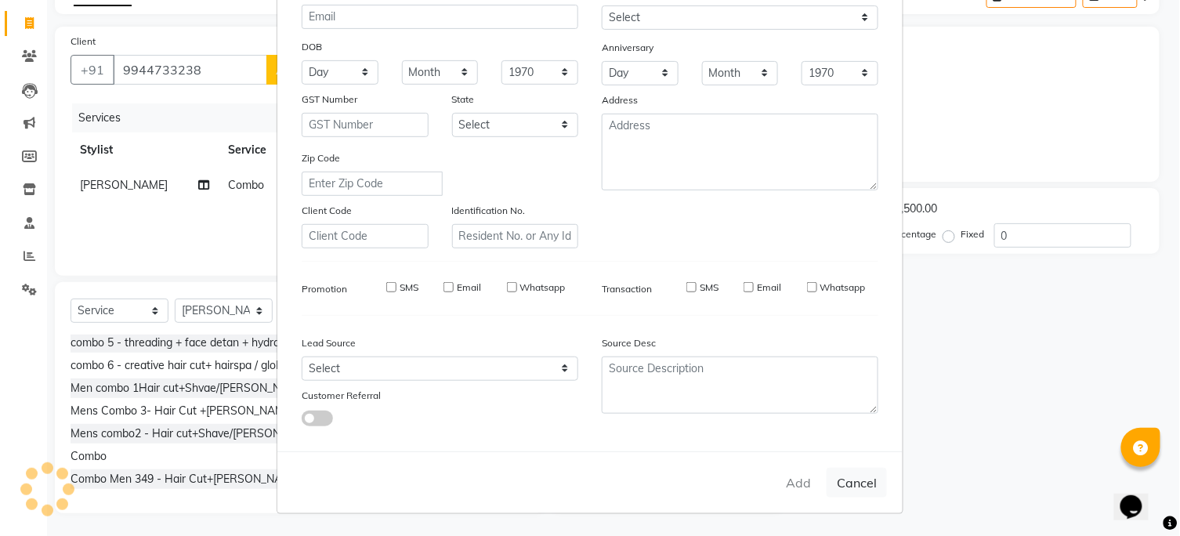
select select
checkbox input "false"
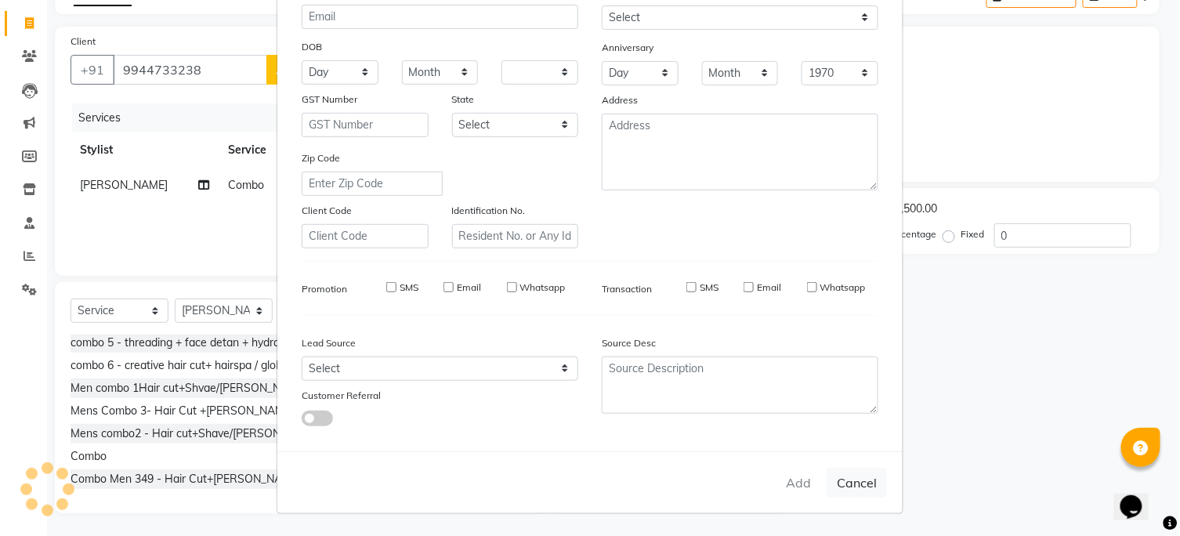
checkbox input "false"
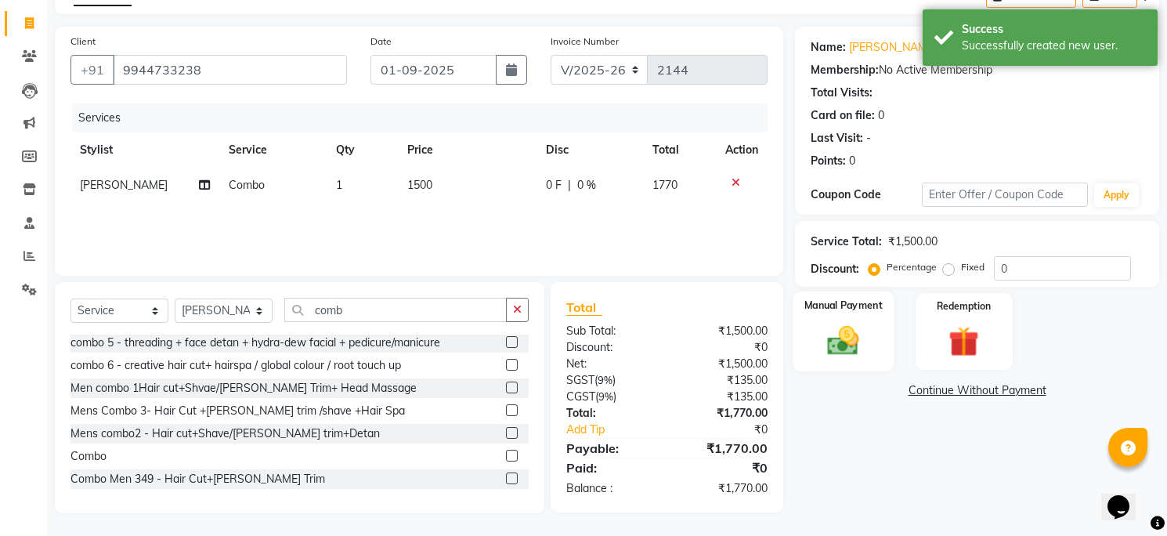
click at [832, 356] on img at bounding box center [843, 341] width 51 height 36
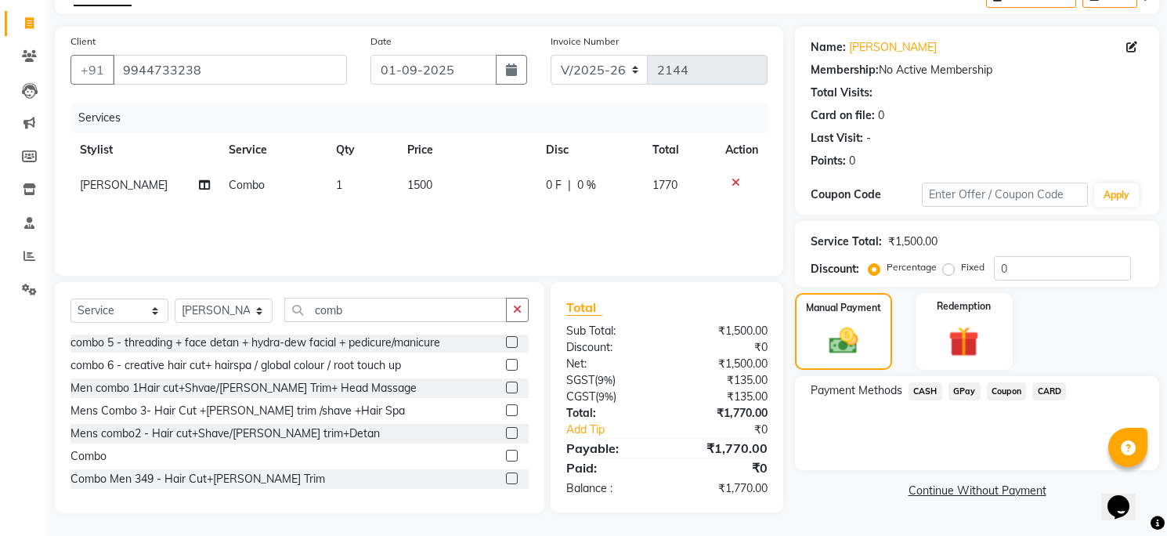
click at [922, 390] on span "CASH" at bounding box center [926, 391] width 34 height 18
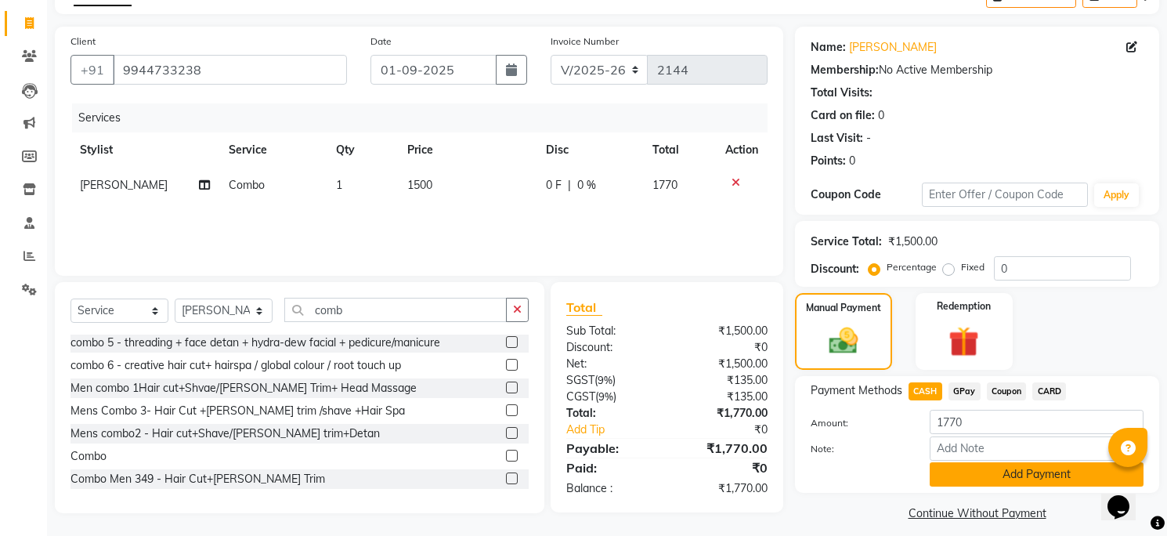
click at [975, 480] on button "Add Payment" at bounding box center [1037, 474] width 214 height 24
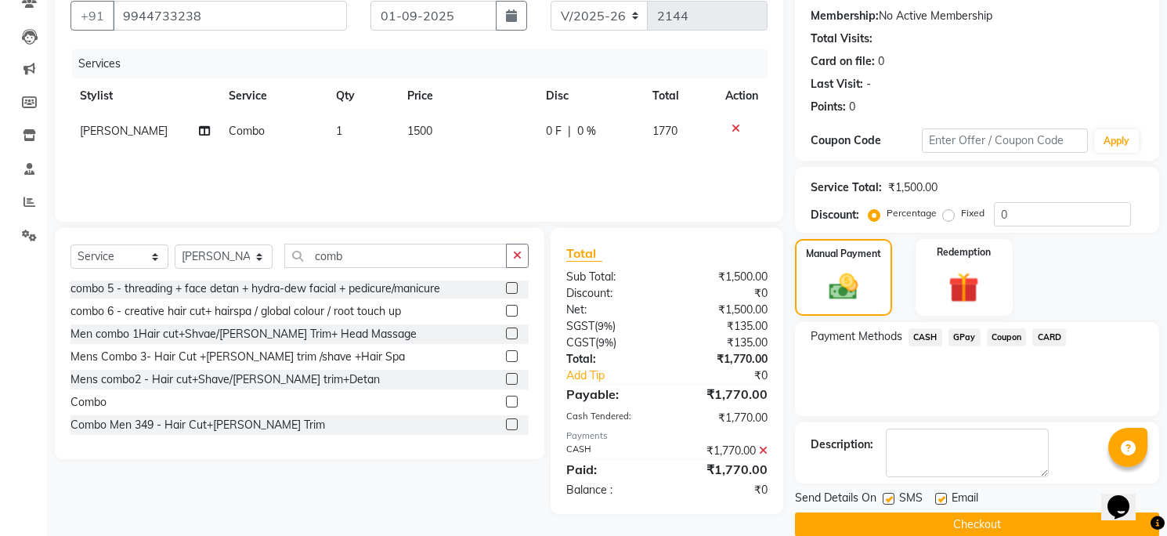
scroll to position [168, 0]
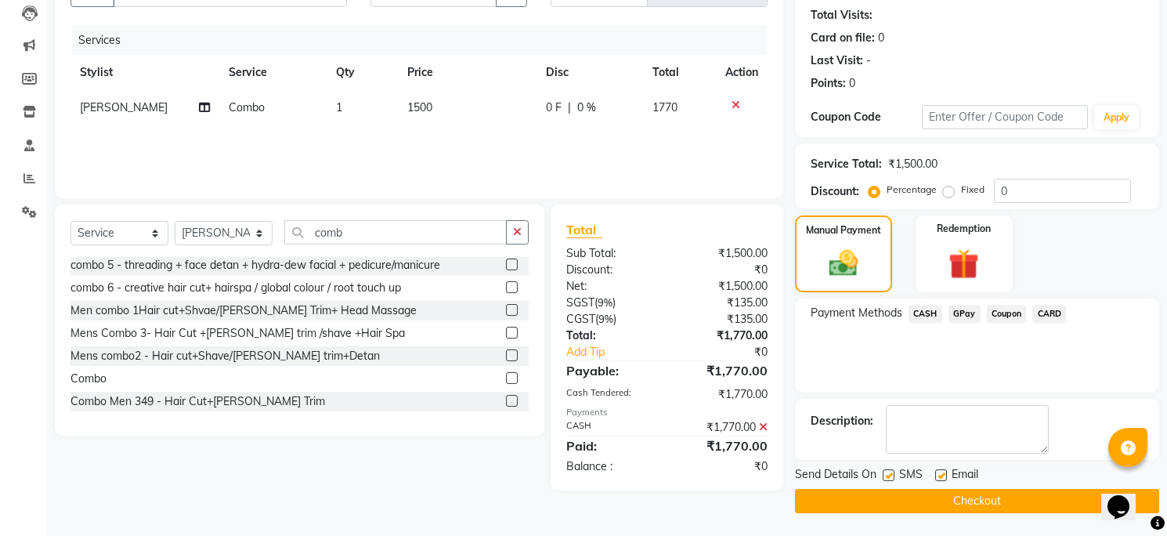
click at [939, 476] on label at bounding box center [941, 475] width 12 height 12
click at [939, 476] on input "checkbox" at bounding box center [940, 476] width 10 height 10
checkbox input "false"
click at [883, 472] on label at bounding box center [889, 475] width 12 height 12
click at [883, 472] on input "checkbox" at bounding box center [888, 476] width 10 height 10
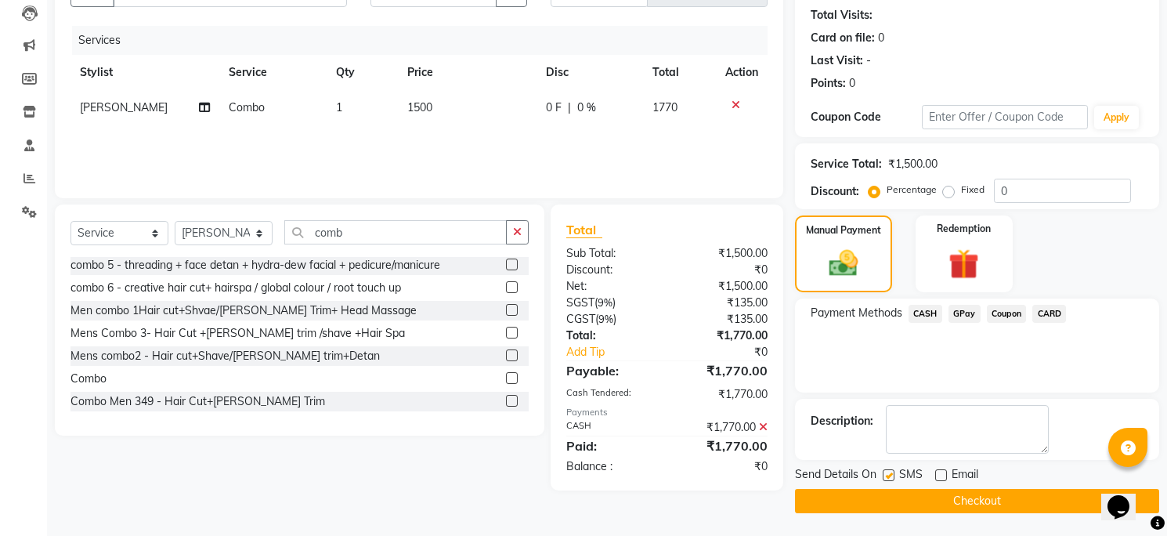
checkbox input "false"
click at [886, 494] on button "Checkout" at bounding box center [977, 501] width 364 height 24
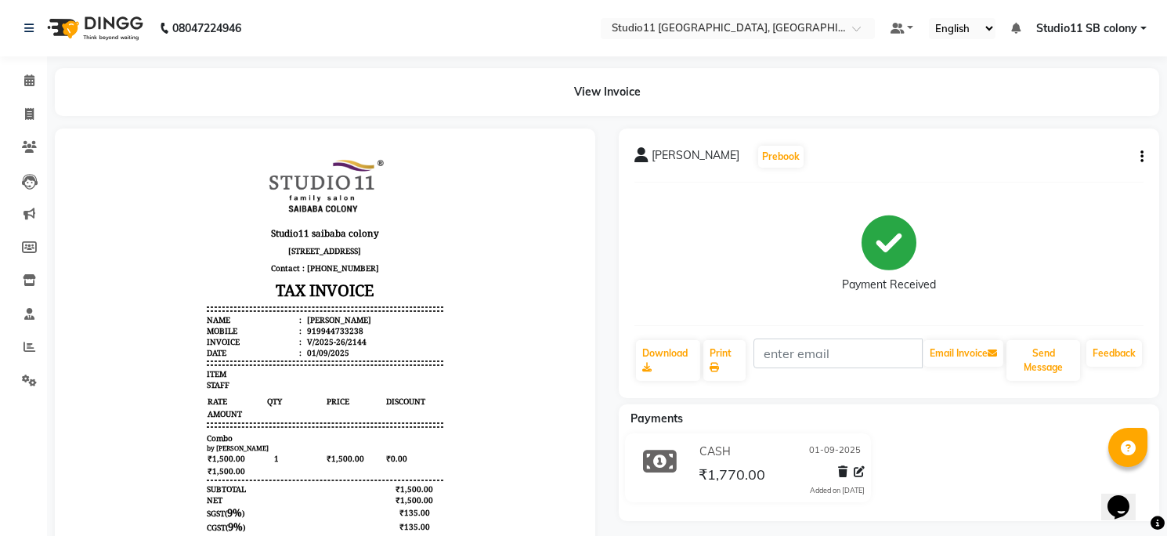
scroll to position [150, 0]
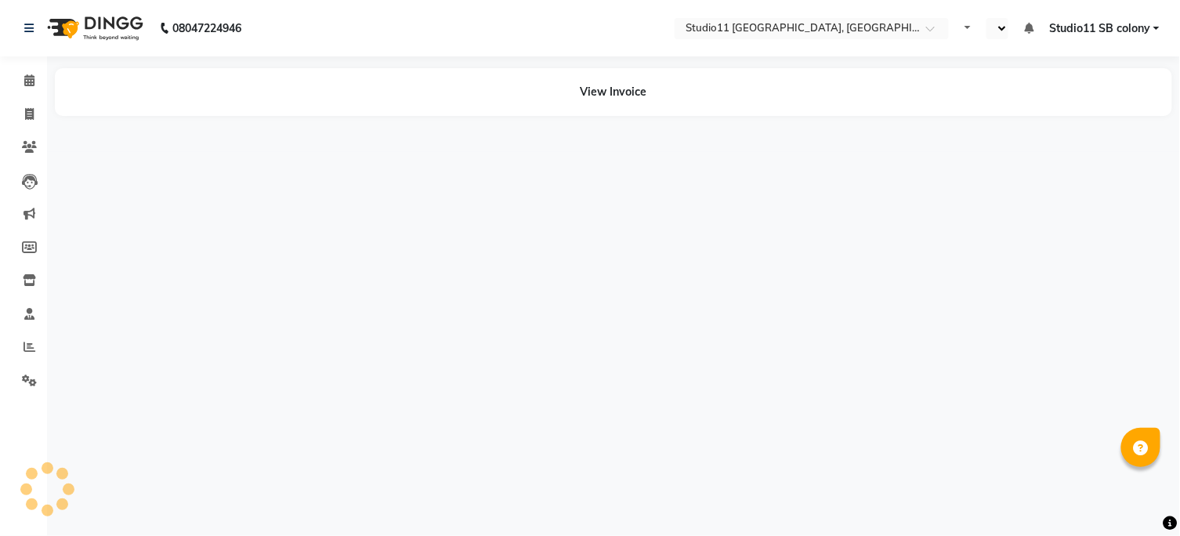
select select "en"
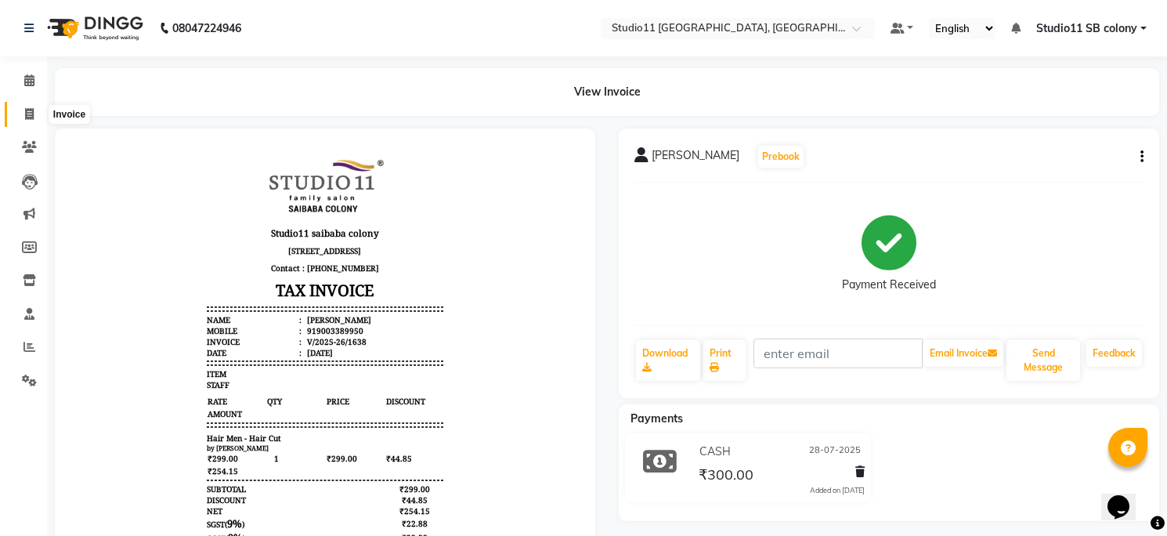
click at [22, 113] on span at bounding box center [29, 115] width 27 height 18
select select "service"
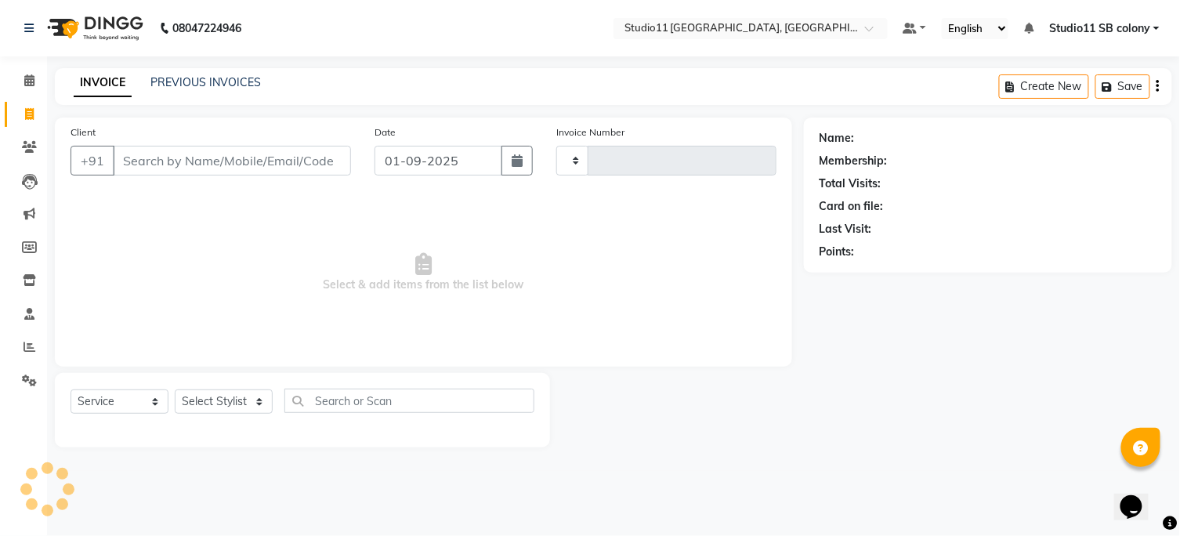
type input "2142"
select select "7717"
click at [223, 80] on link "PREVIOUS INVOICES" at bounding box center [205, 82] width 110 height 14
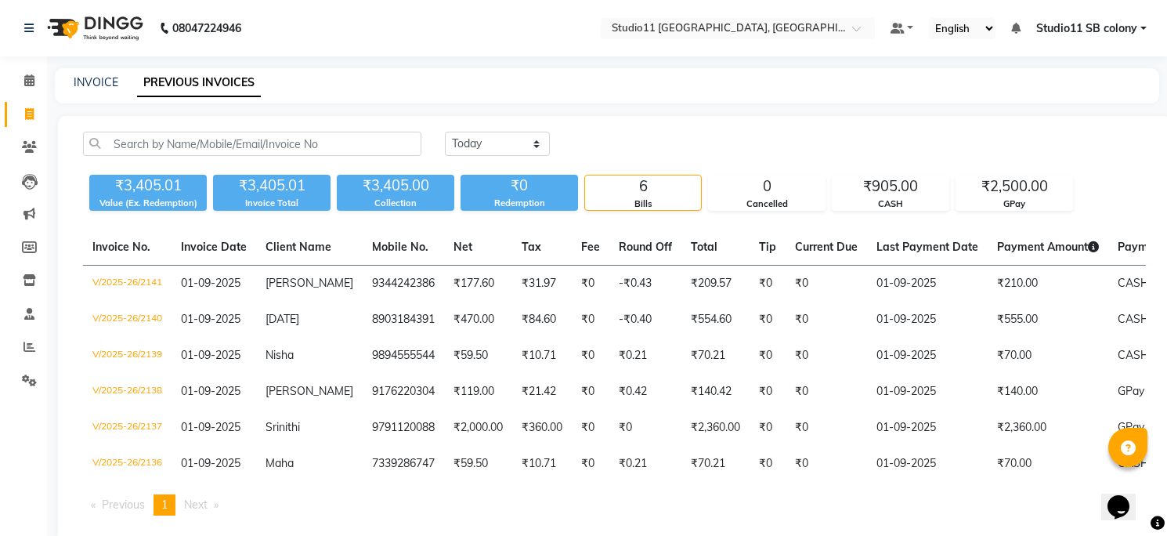
click at [83, 72] on div "INVOICE PREVIOUS INVOICES" at bounding box center [607, 85] width 1105 height 35
click at [86, 81] on link "INVOICE" at bounding box center [96, 82] width 45 height 14
select select "service"
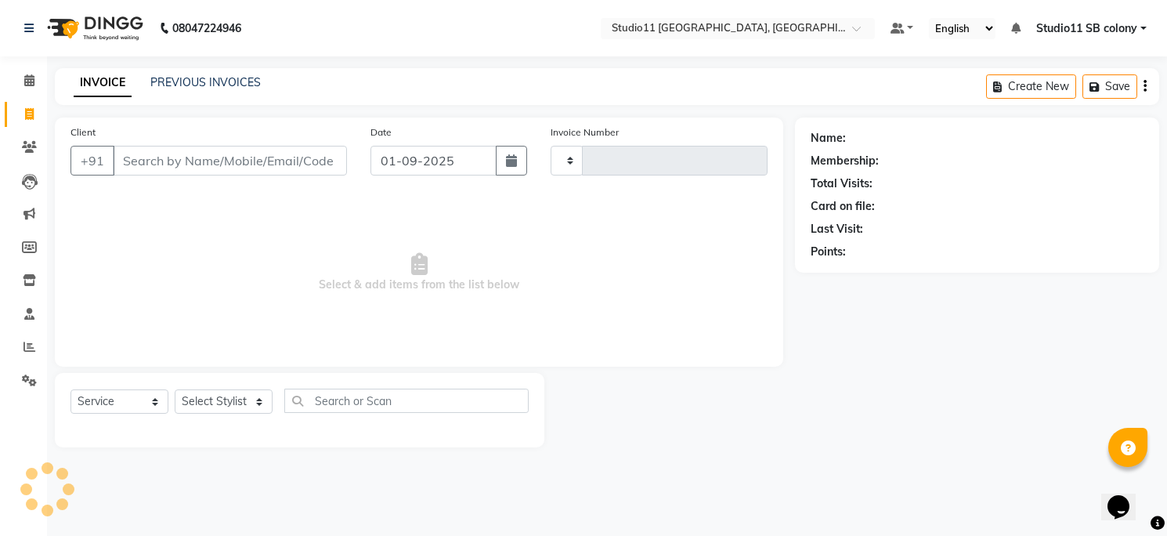
type input "2142"
select select "7717"
type input "9"
paste input "9003389950"
type input "9003389950"
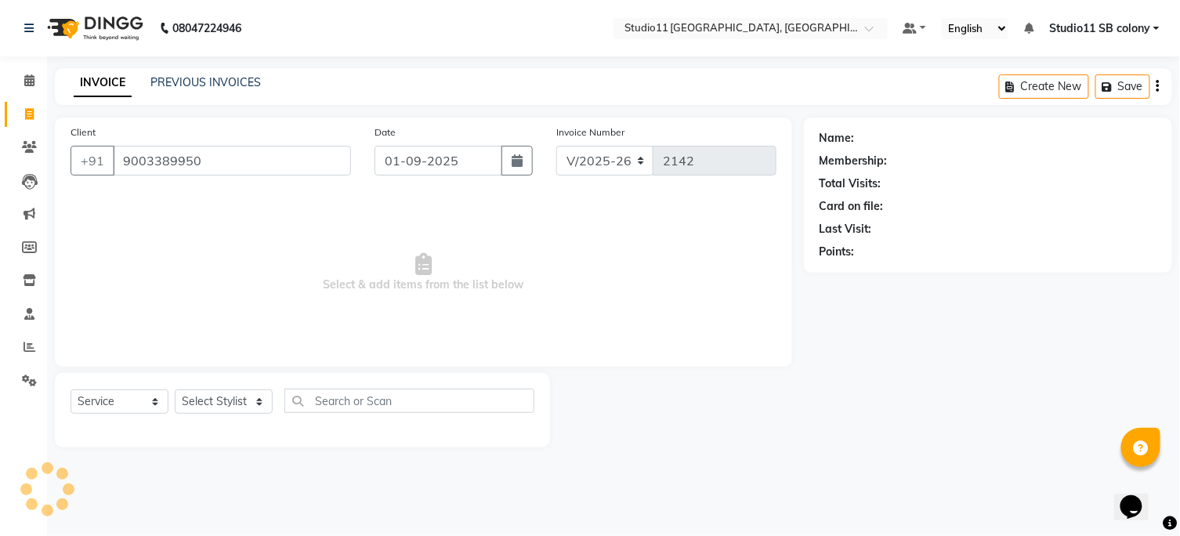
select select "1: Object"
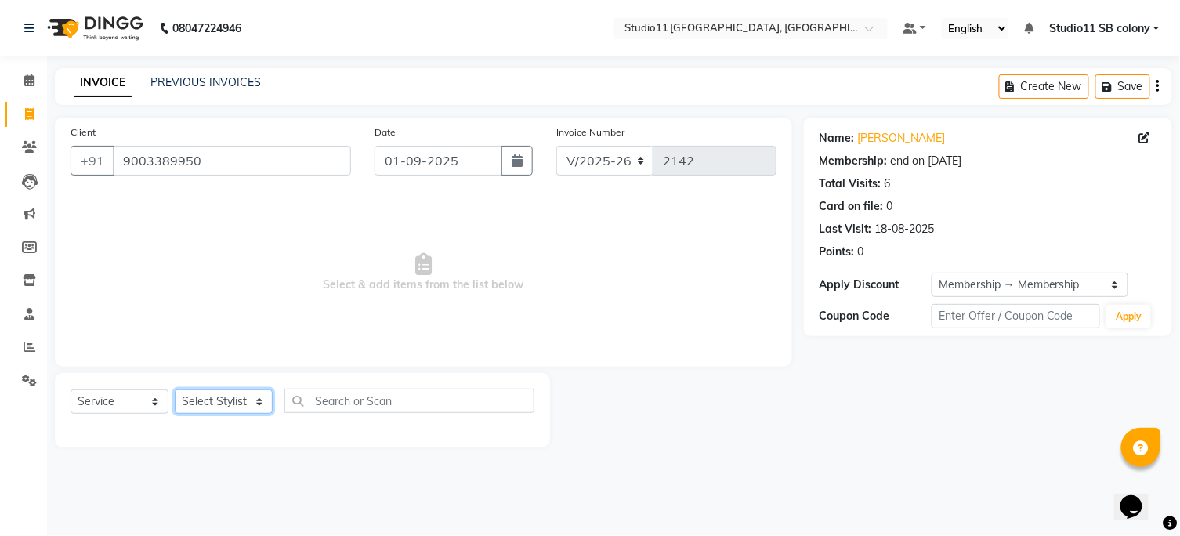
click at [212, 409] on select "Select Stylist Afzal Akbar Dani Jeni Josna kaif lavanya manimekalai Praveen Son…" at bounding box center [224, 401] width 98 height 24
select select "85620"
click at [175, 390] on select "Select Stylist Afzal Akbar Dani Jeni Josna kaif lavanya manimekalai Praveen Son…" at bounding box center [224, 401] width 98 height 24
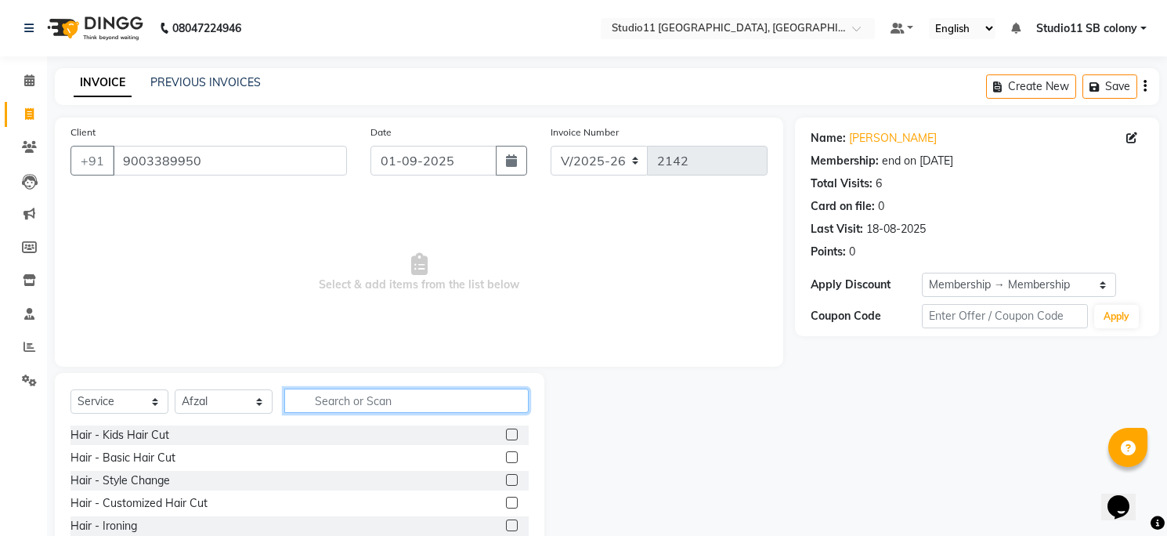
click at [358, 389] on input "text" at bounding box center [406, 401] width 244 height 24
click at [358, 393] on input "text" at bounding box center [406, 401] width 244 height 24
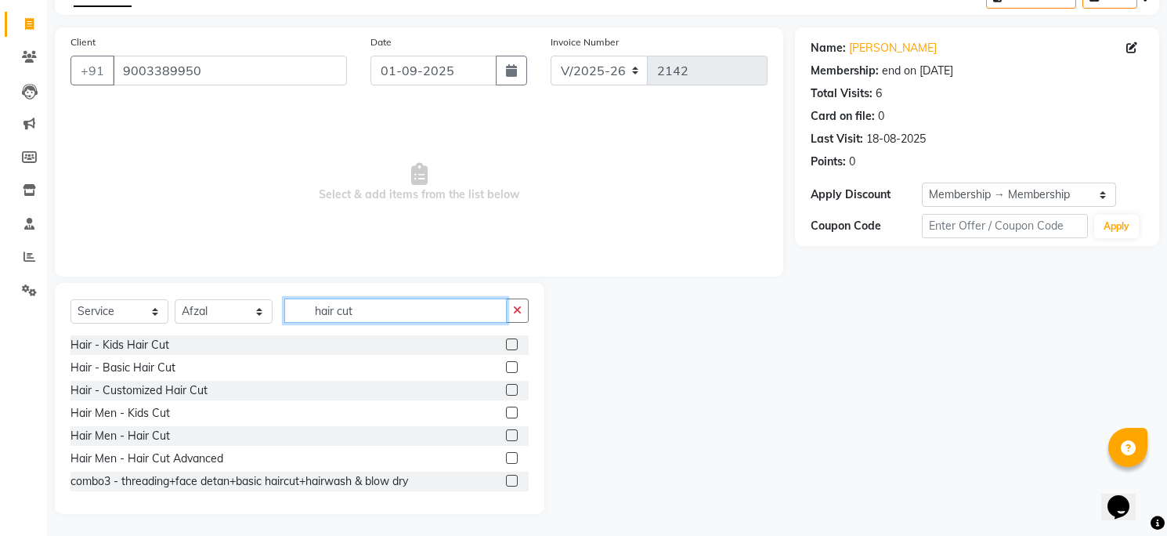
scroll to position [91, 0]
type input "hair cut"
click at [506, 433] on label at bounding box center [512, 435] width 12 height 12
click at [506, 433] on input "checkbox" at bounding box center [511, 435] width 10 height 10
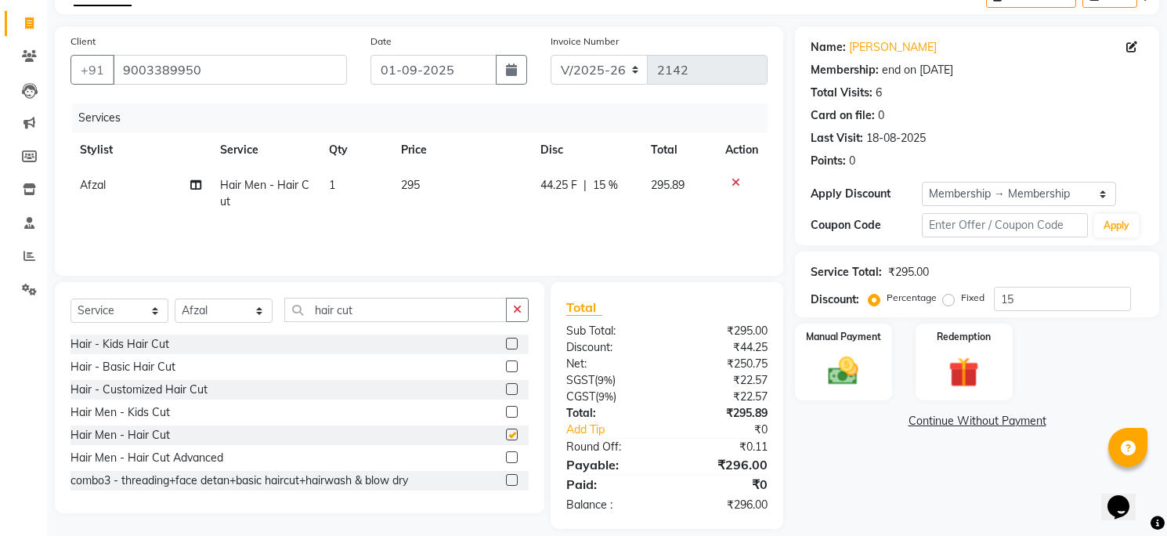
checkbox input "false"
click at [482, 189] on td "295" at bounding box center [461, 194] width 139 height 52
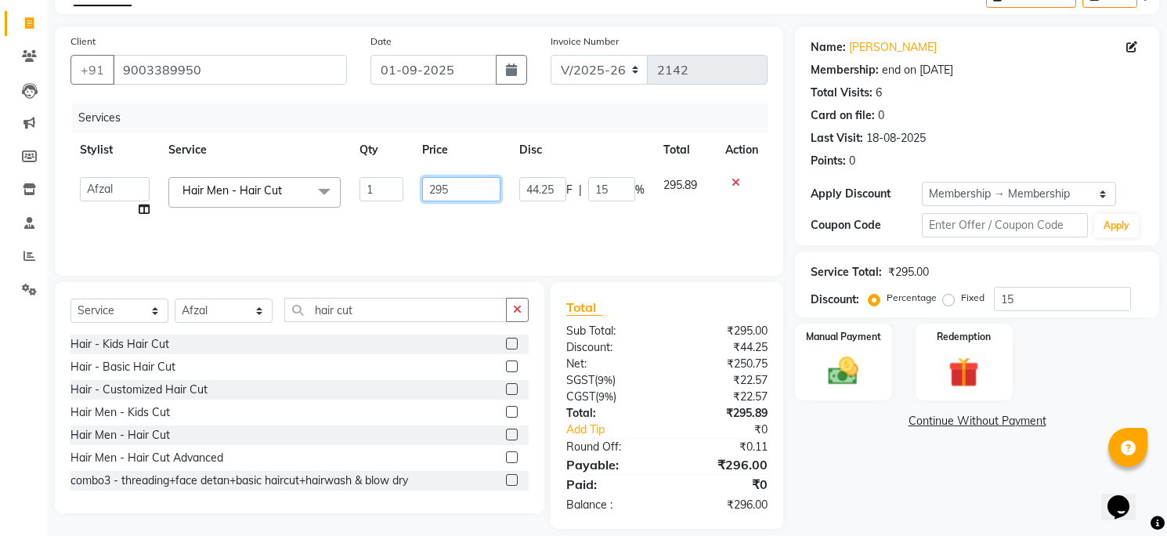
click at [482, 189] on input "295" at bounding box center [461, 189] width 79 height 24
click at [418, 233] on div "Services Stylist Service Qty Price Disc Total Action Afzal Akbar Dani Jeni Josn…" at bounding box center [419, 181] width 697 height 157
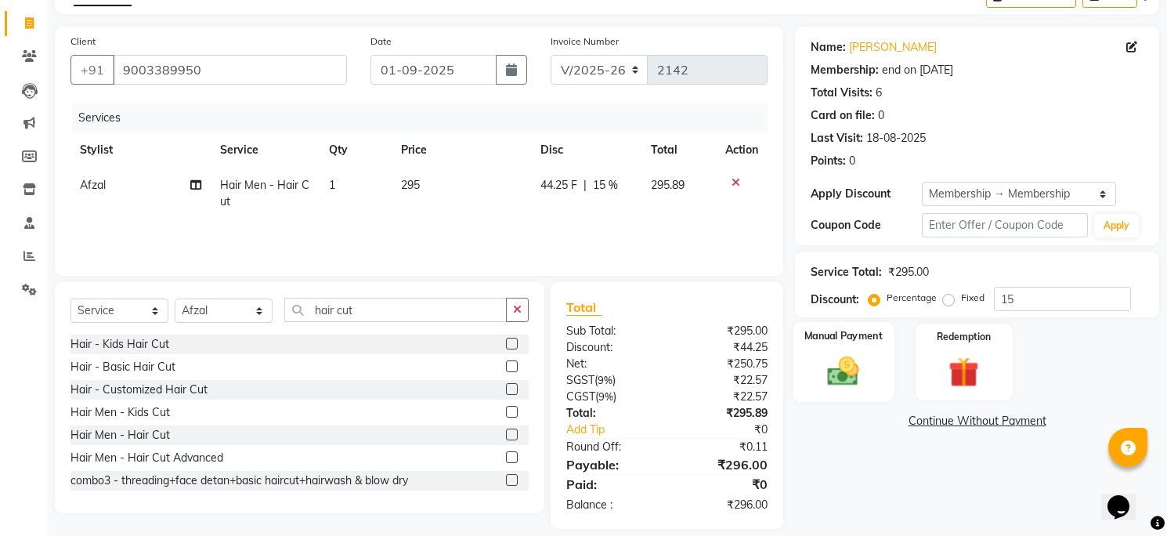
click at [855, 392] on div "Manual Payment" at bounding box center [844, 362] width 101 height 80
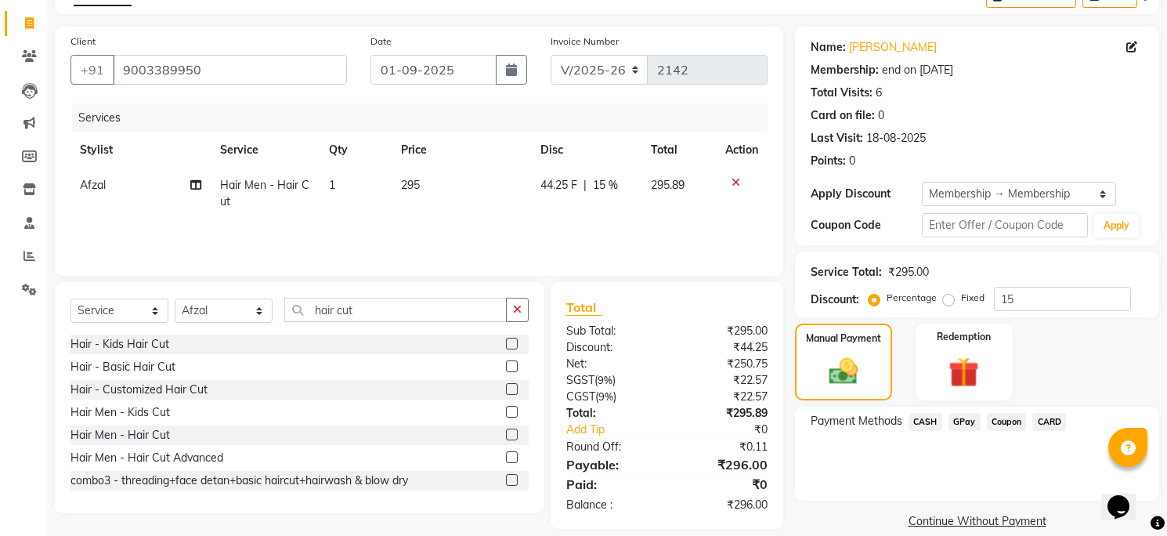
click at [937, 422] on span "CASH" at bounding box center [926, 422] width 34 height 18
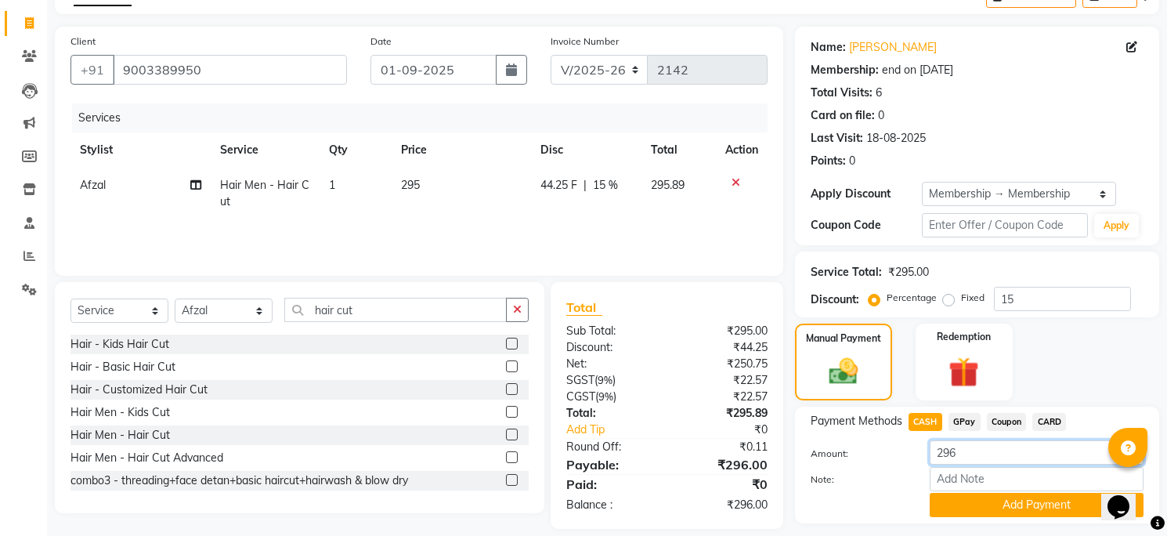
click at [986, 462] on input "296" at bounding box center [1037, 452] width 214 height 24
type input "2"
type input "1"
click at [968, 421] on span "GPay" at bounding box center [965, 422] width 32 height 18
click at [979, 447] on input "296" at bounding box center [1037, 452] width 214 height 24
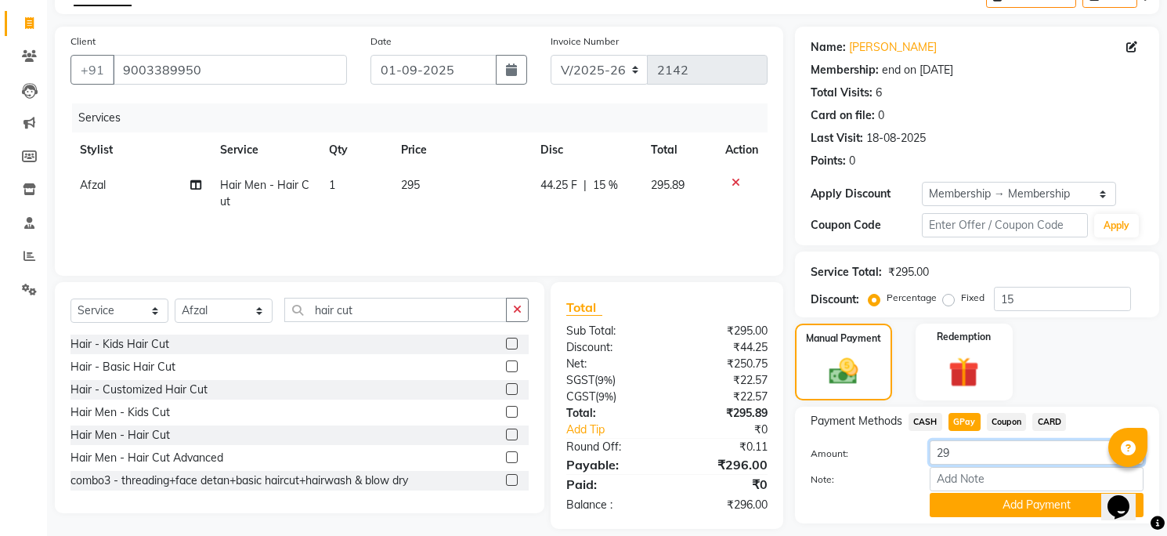
type input "2"
type input "150"
click at [989, 518] on div "Payment Methods CASH GPay Coupon CARD Amount: 150 Note: Add Payment" at bounding box center [977, 465] width 364 height 117
click at [989, 499] on button "Add Payment" at bounding box center [1037, 505] width 214 height 24
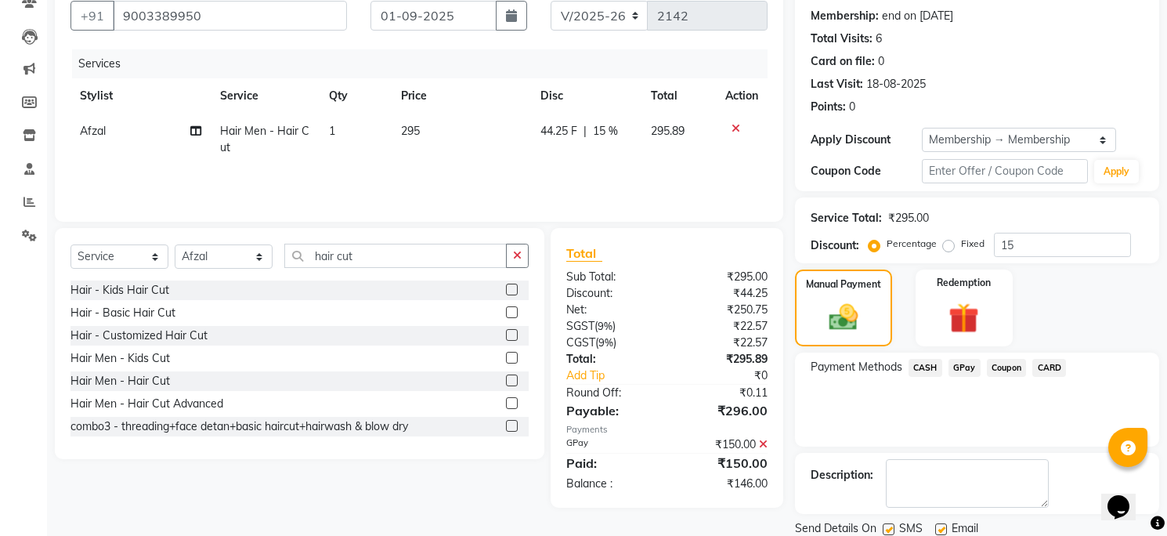
scroll to position [199, 0]
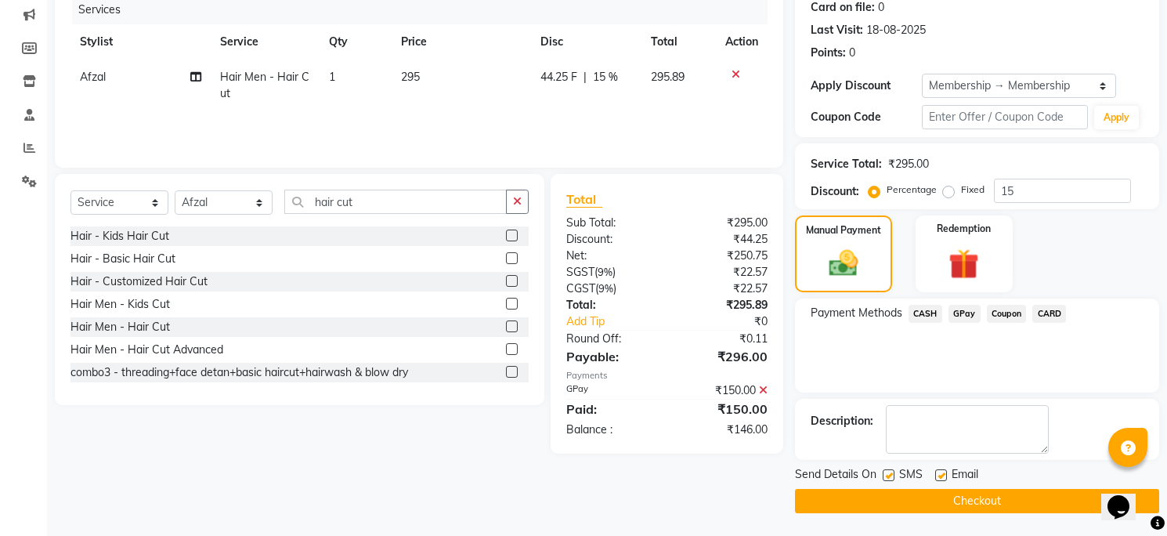
click at [927, 308] on span "CASH" at bounding box center [926, 314] width 34 height 18
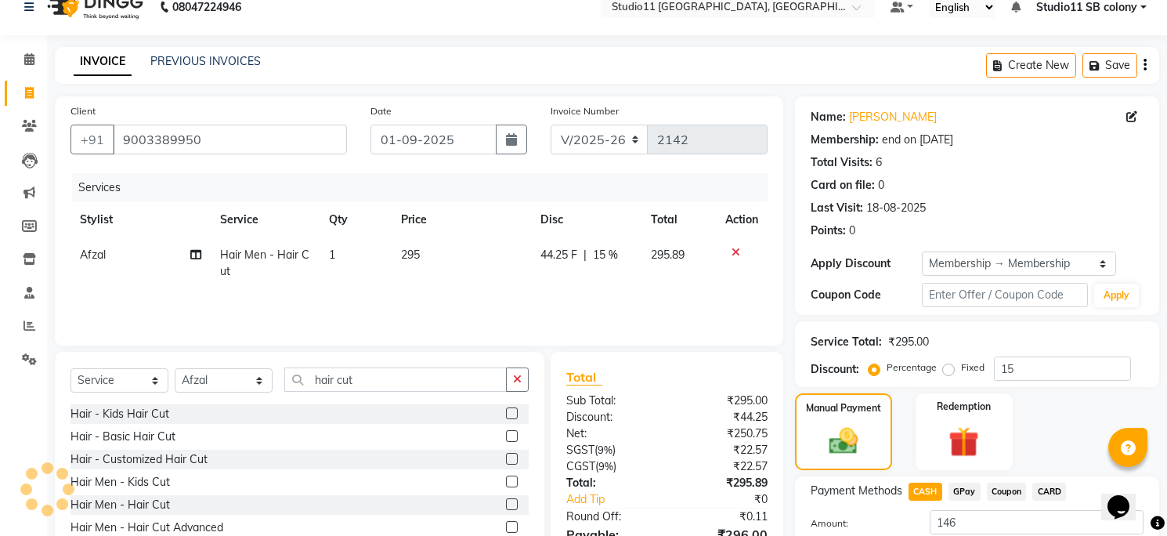
scroll to position [0, 0]
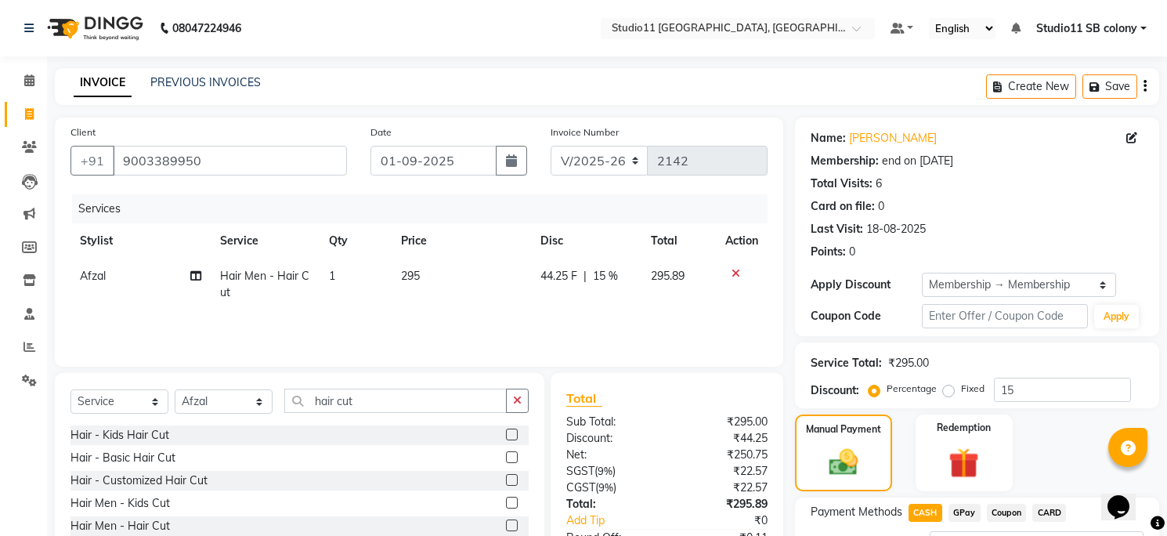
click at [447, 266] on td "295" at bounding box center [461, 285] width 139 height 52
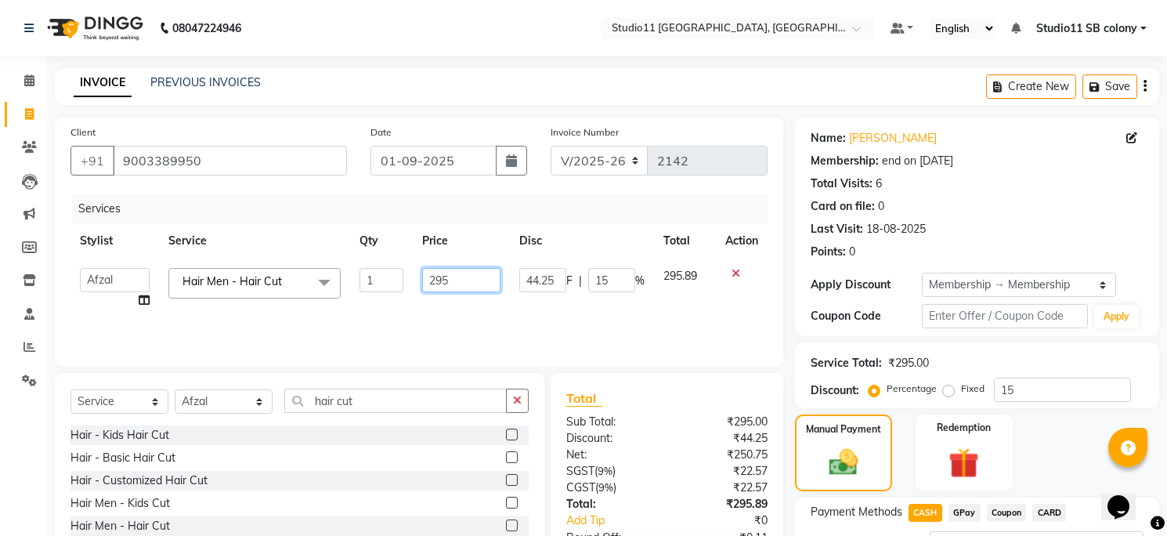
click at [462, 273] on input "295" at bounding box center [461, 280] width 79 height 24
type input "296.5"
click at [458, 259] on td "296.5" at bounding box center [462, 289] width 98 height 60
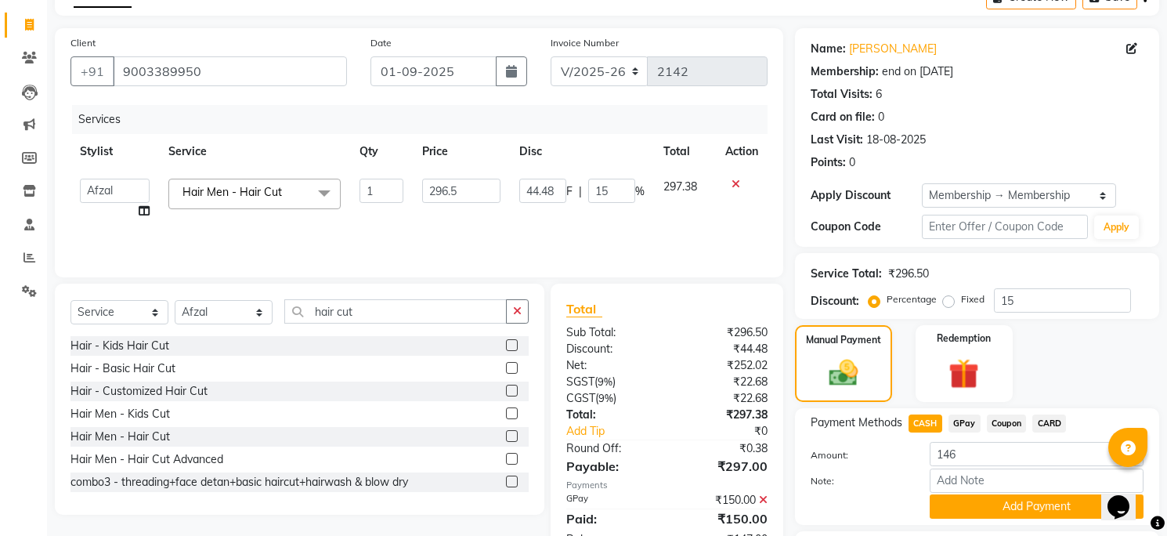
scroll to position [49, 0]
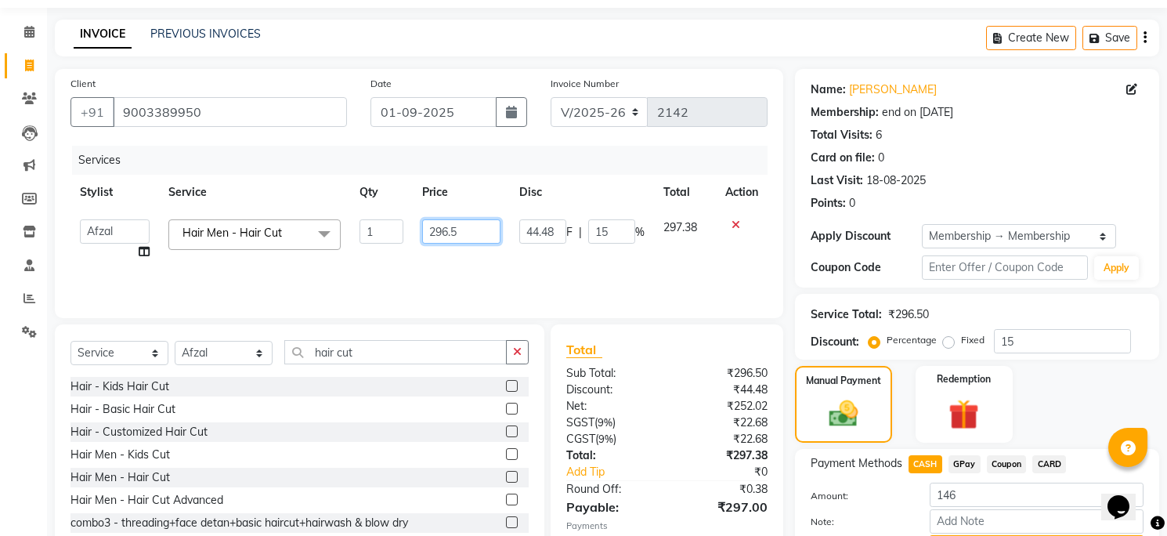
click at [481, 230] on input "296.5" at bounding box center [461, 231] width 79 height 24
type input "297"
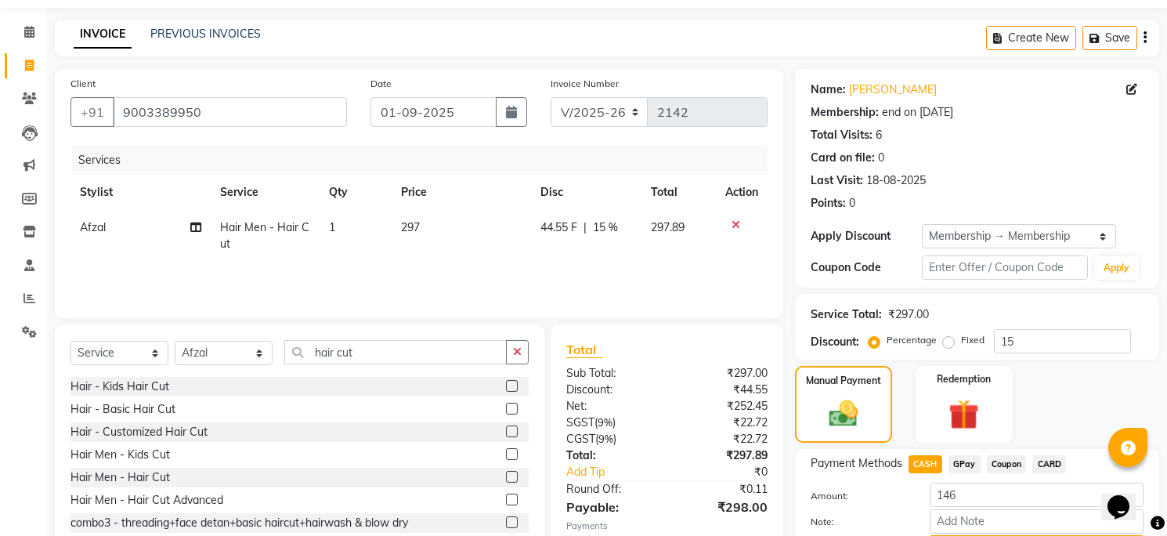
click at [488, 168] on div "Services" at bounding box center [426, 160] width 708 height 29
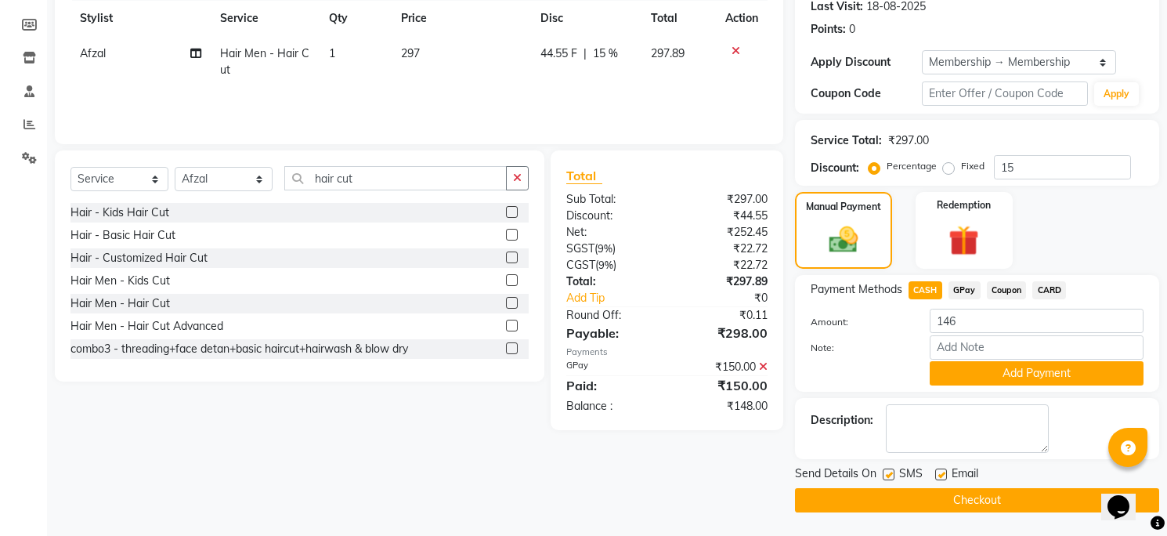
scroll to position [0, 0]
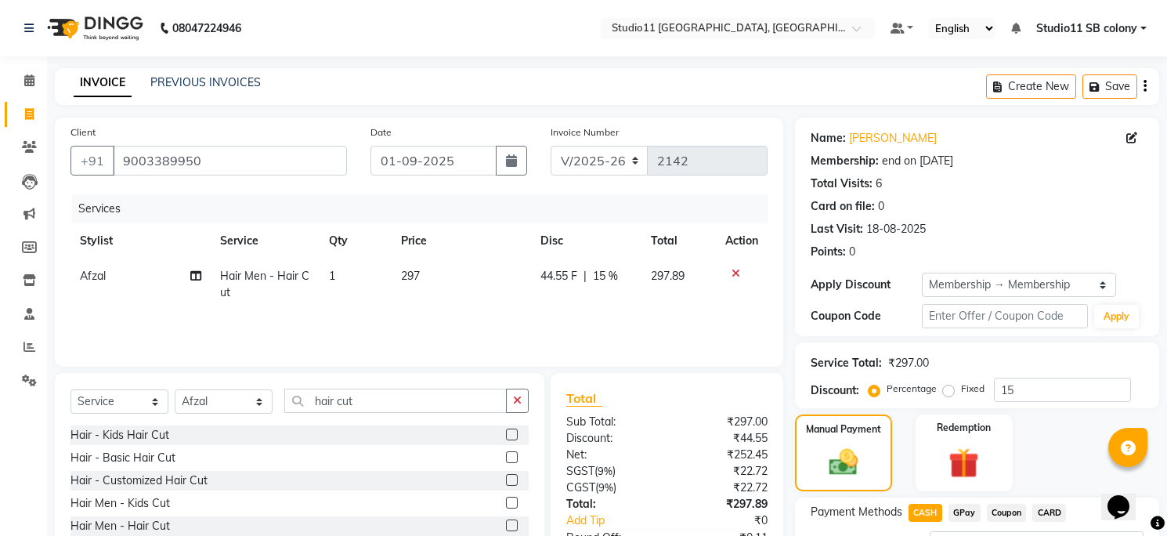
click at [461, 279] on td "297" at bounding box center [461, 285] width 139 height 52
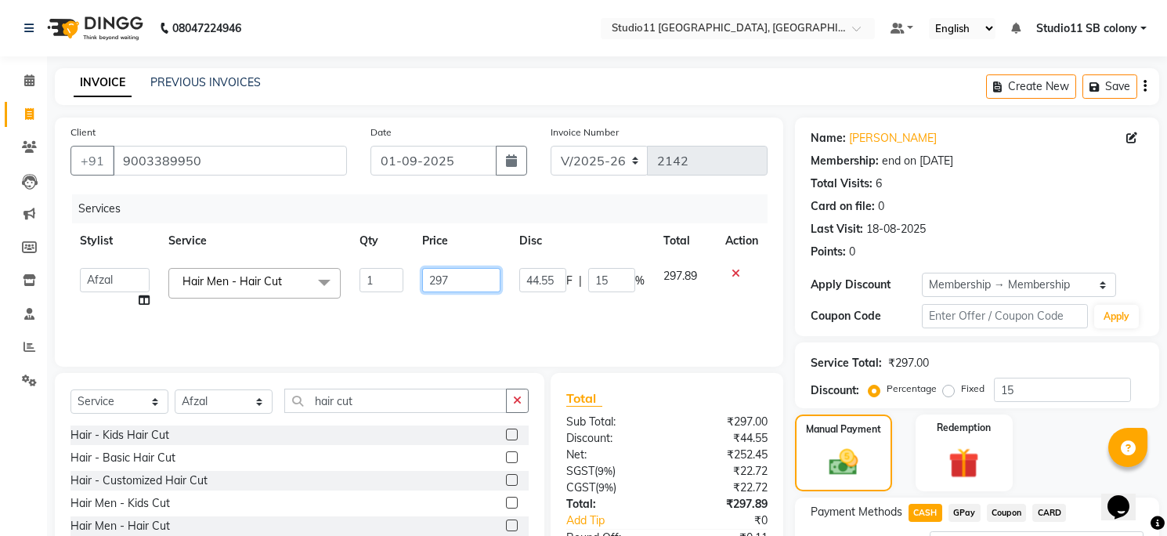
click at [461, 279] on input "297" at bounding box center [461, 280] width 79 height 24
type input "299"
click at [466, 227] on th "Price" at bounding box center [462, 240] width 98 height 35
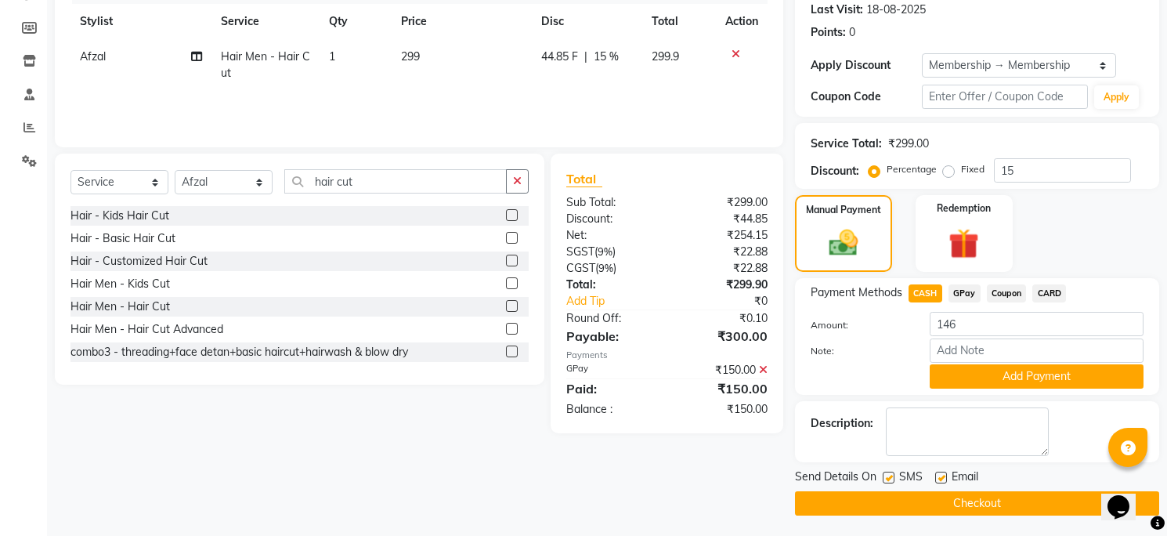
scroll to position [223, 0]
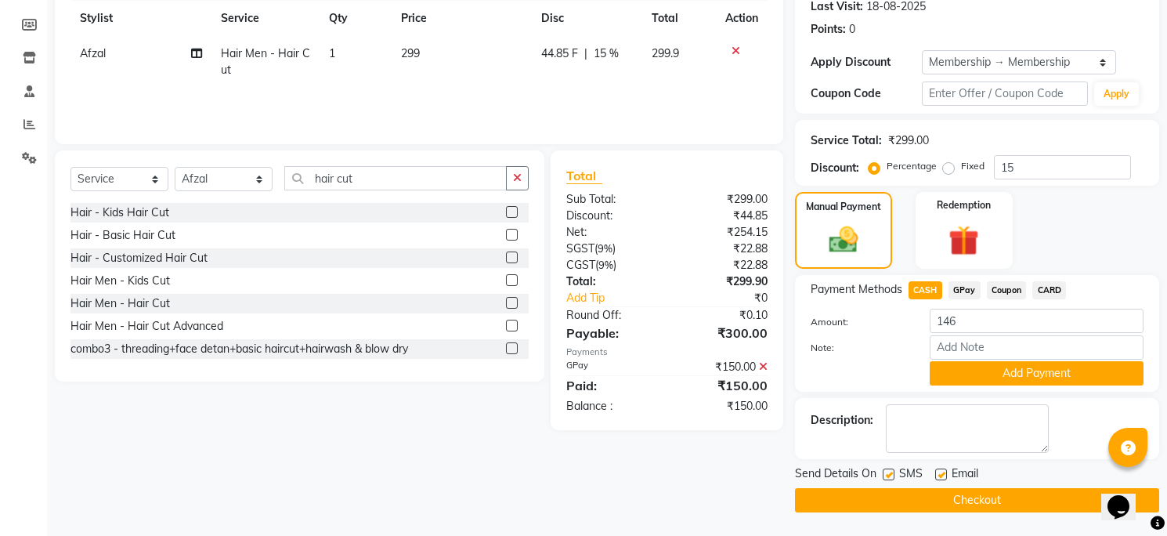
click at [975, 288] on span "GPay" at bounding box center [965, 290] width 32 height 18
type input "150"
click at [933, 291] on span "CASH" at bounding box center [926, 290] width 34 height 18
click at [1017, 378] on button "Add Payment" at bounding box center [1037, 373] width 214 height 24
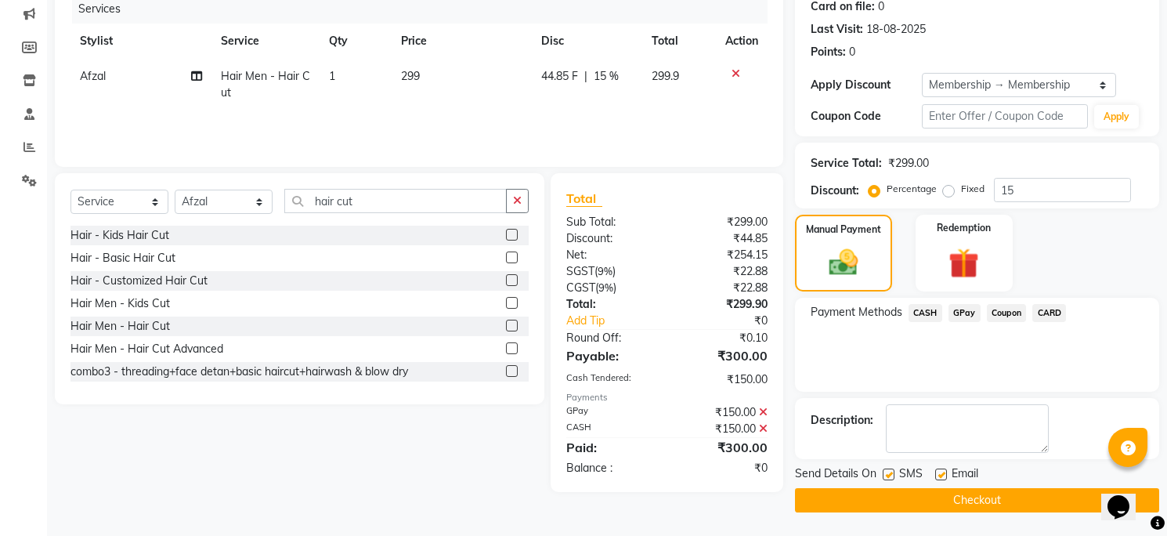
scroll to position [199, 0]
click at [944, 472] on label at bounding box center [941, 475] width 12 height 12
click at [944, 472] on input "checkbox" at bounding box center [940, 476] width 10 height 10
checkbox input "false"
click at [894, 473] on label at bounding box center [889, 475] width 12 height 12
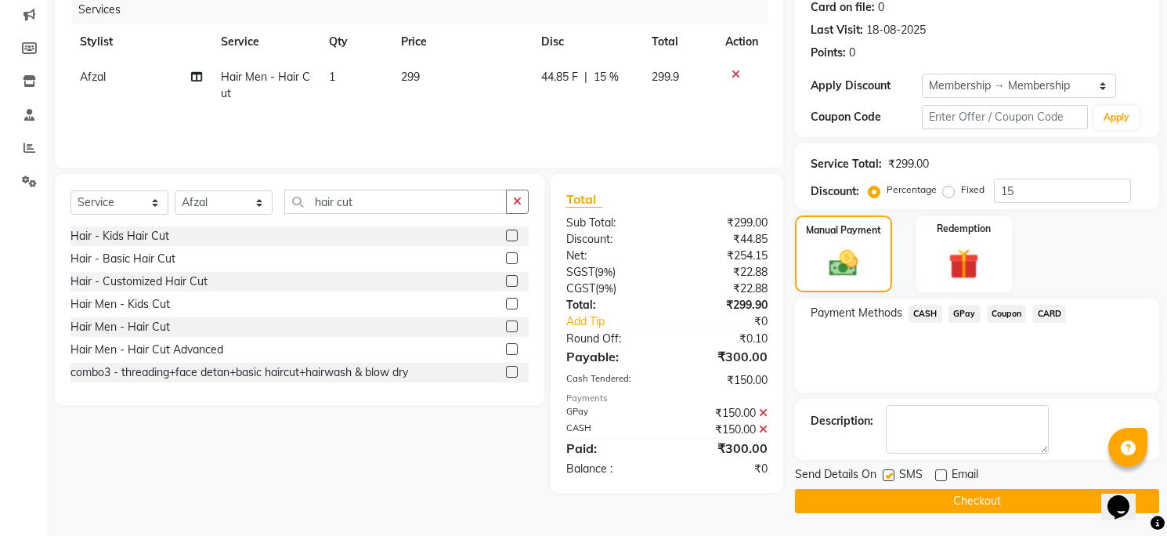
click at [893, 473] on input "checkbox" at bounding box center [888, 476] width 10 height 10
checkbox input "false"
click at [891, 494] on button "Checkout" at bounding box center [977, 501] width 364 height 24
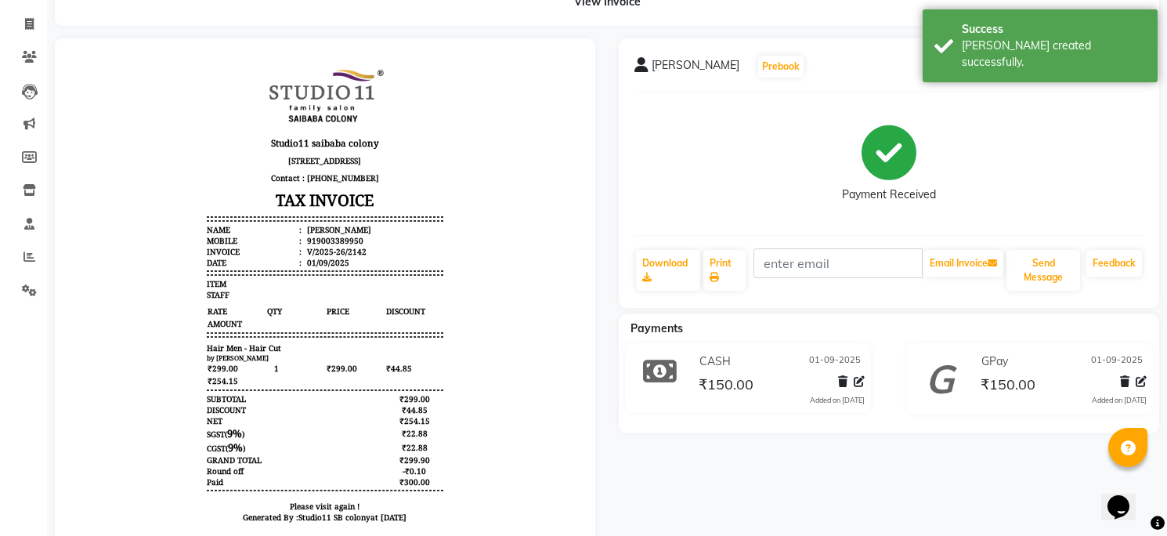
scroll to position [173, 0]
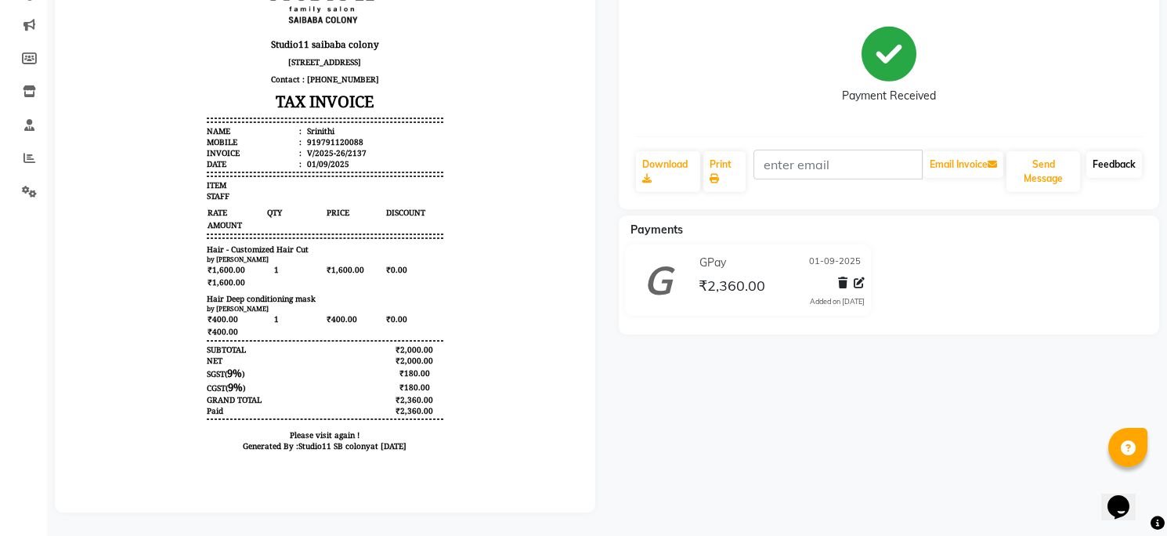
scroll to position [201, 0]
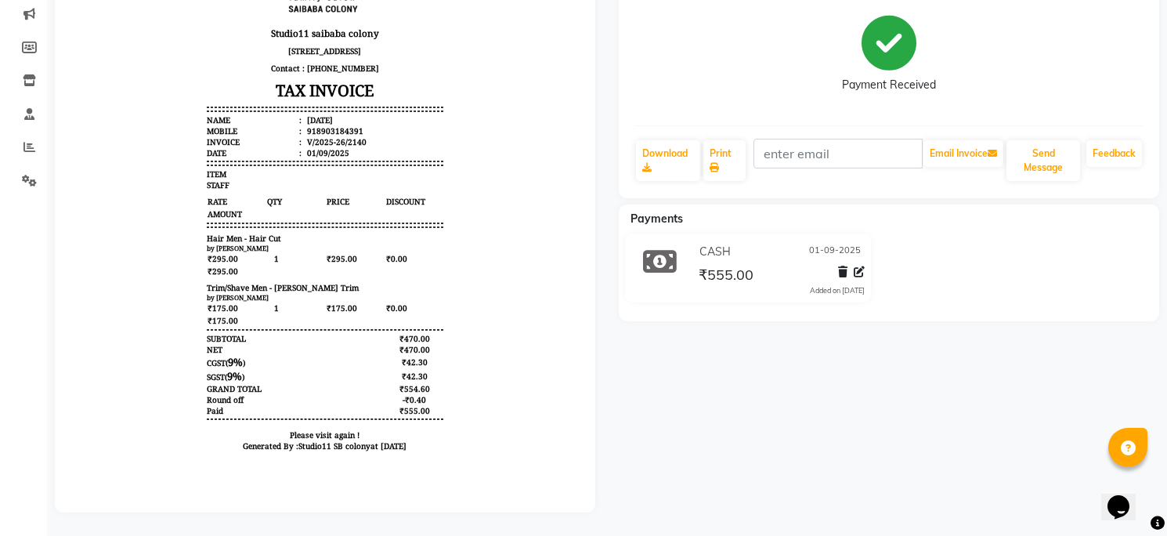
scroll to position [212, 0]
